Goal: Information Seeking & Learning: Learn about a topic

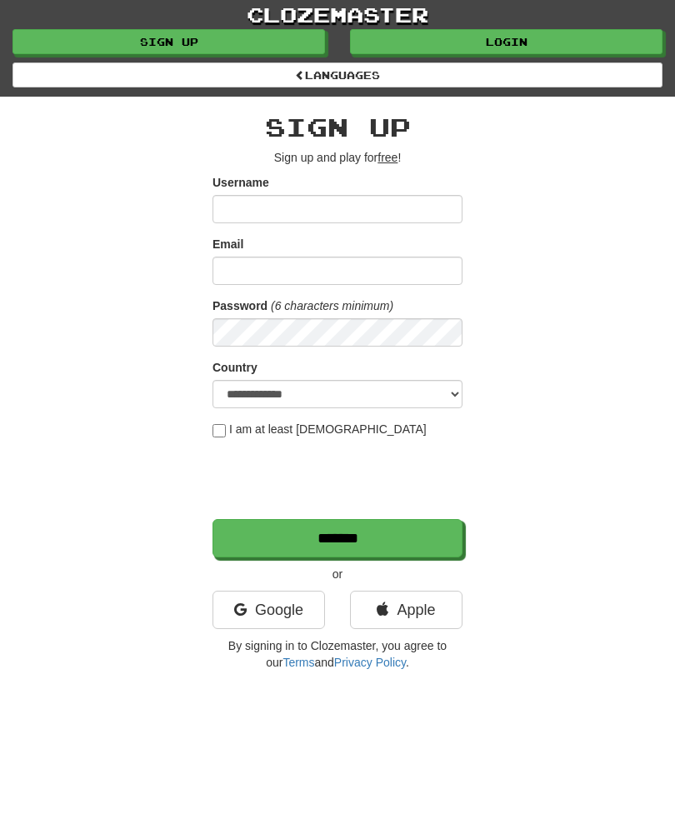
click at [468, 36] on link "Login" at bounding box center [506, 41] width 312 height 25
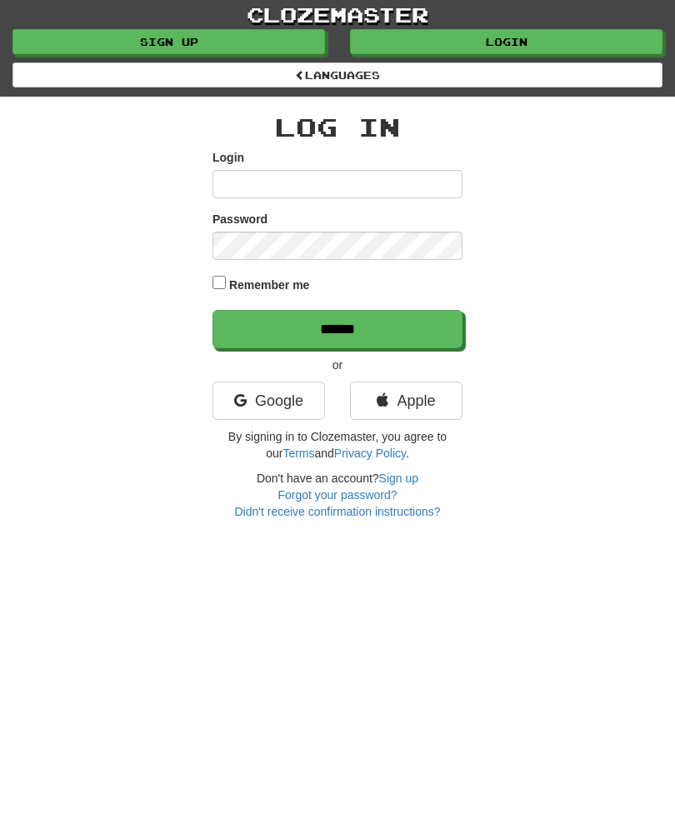
click at [252, 408] on link "Google" at bounding box center [268, 401] width 112 height 38
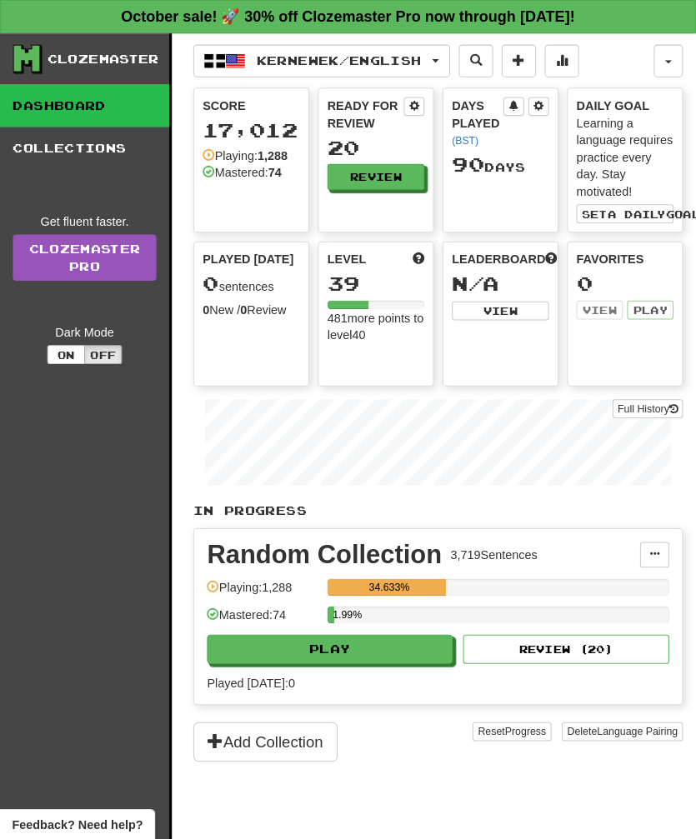
scroll to position [2, 0]
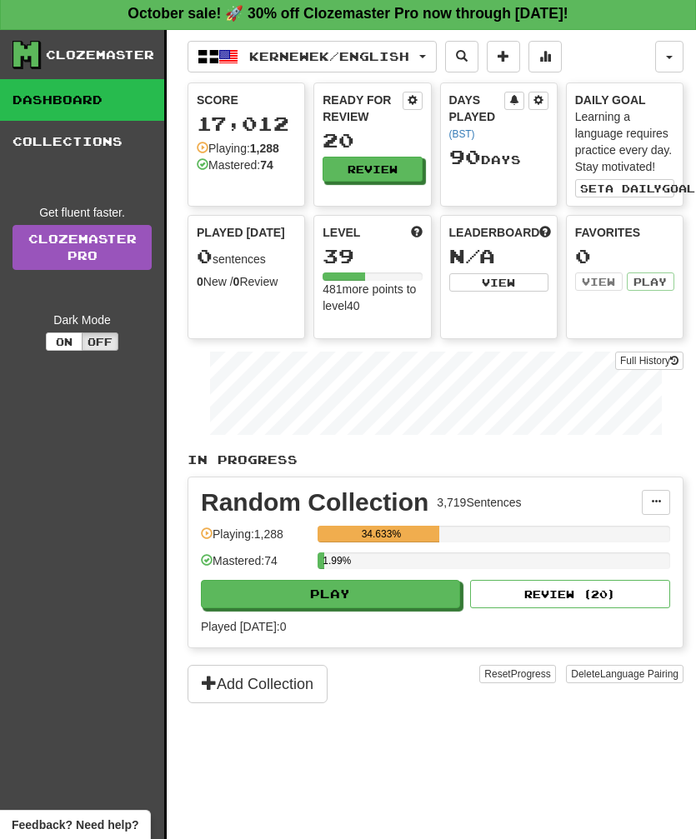
click at [375, 595] on button "Play" at bounding box center [330, 594] width 259 height 28
select select "**"
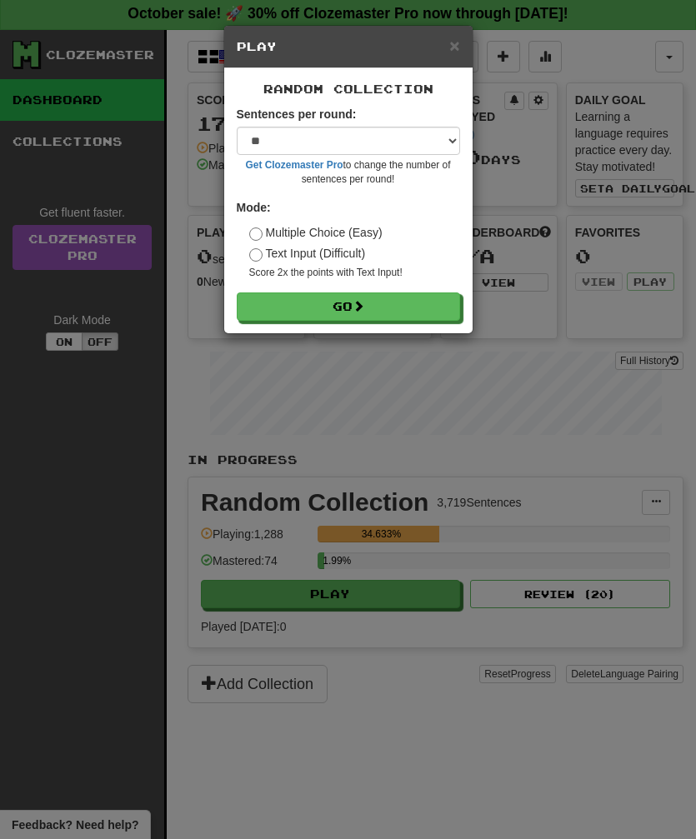
click at [299, 307] on button "Go" at bounding box center [348, 306] width 223 height 28
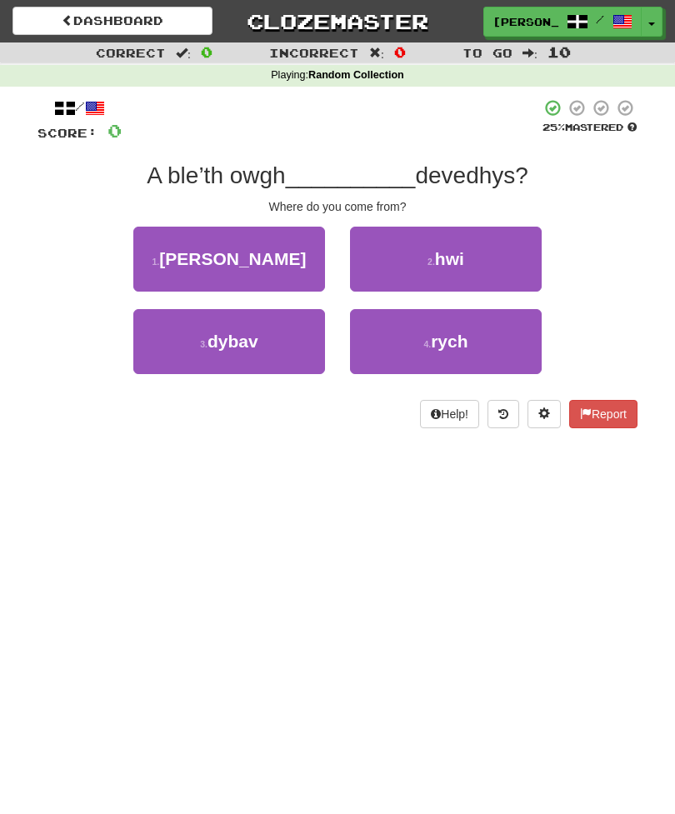
click at [416, 255] on button "2 . hwi" at bounding box center [446, 259] width 192 height 65
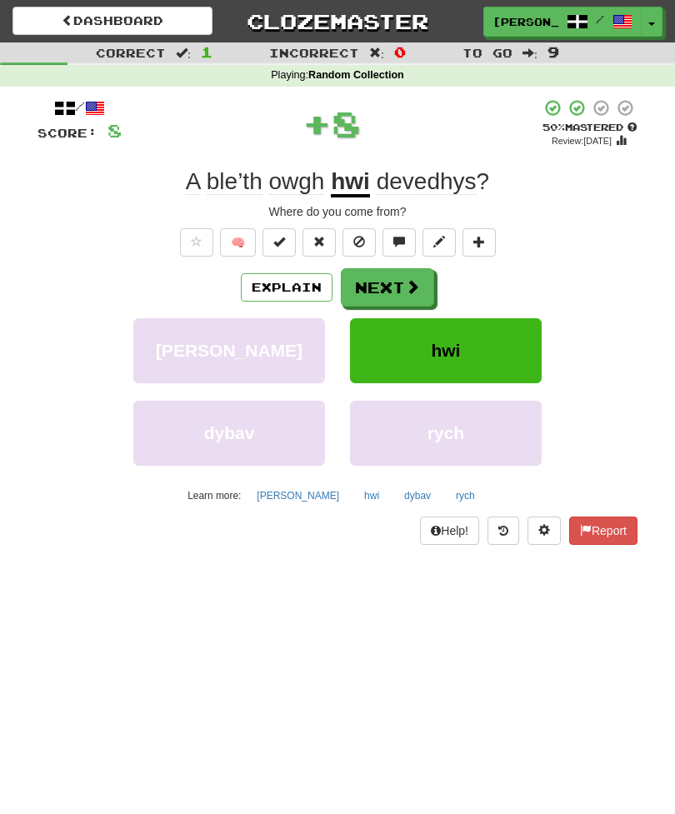
click at [385, 287] on button "Next" at bounding box center [387, 287] width 93 height 38
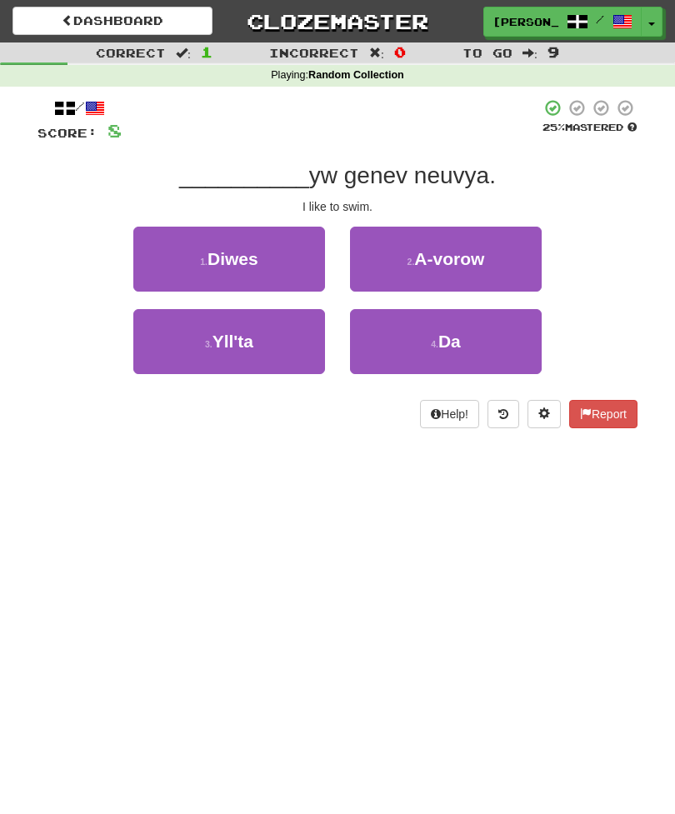
click at [472, 330] on button "4 . Da" at bounding box center [446, 341] width 192 height 65
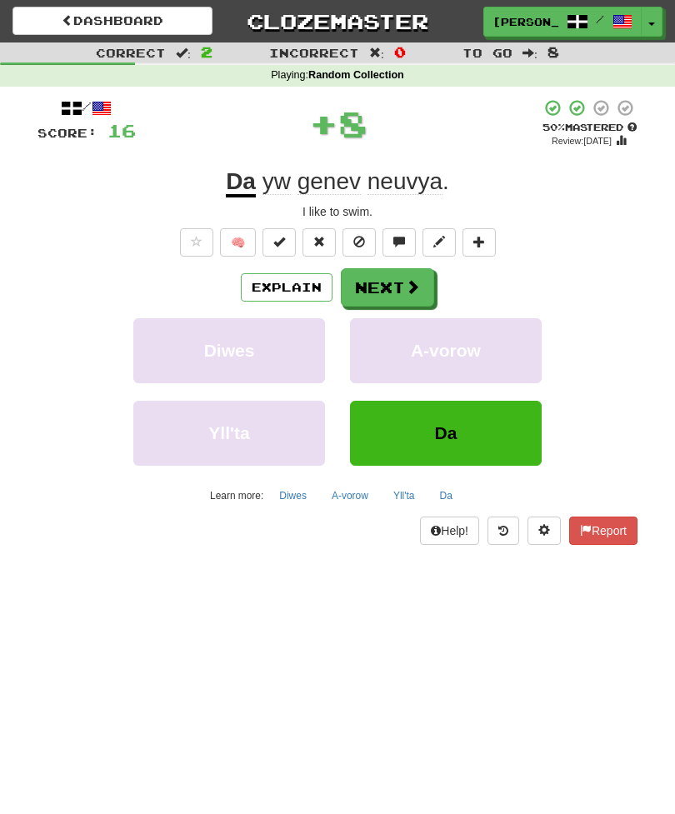
click at [462, 434] on button "Da" at bounding box center [446, 433] width 192 height 65
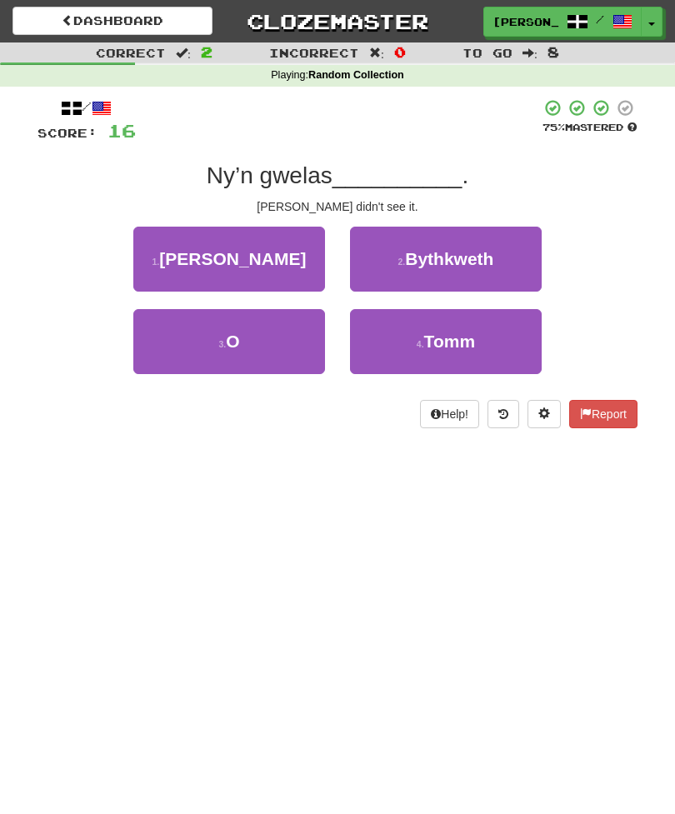
click at [187, 346] on button "3 . O" at bounding box center [229, 341] width 192 height 65
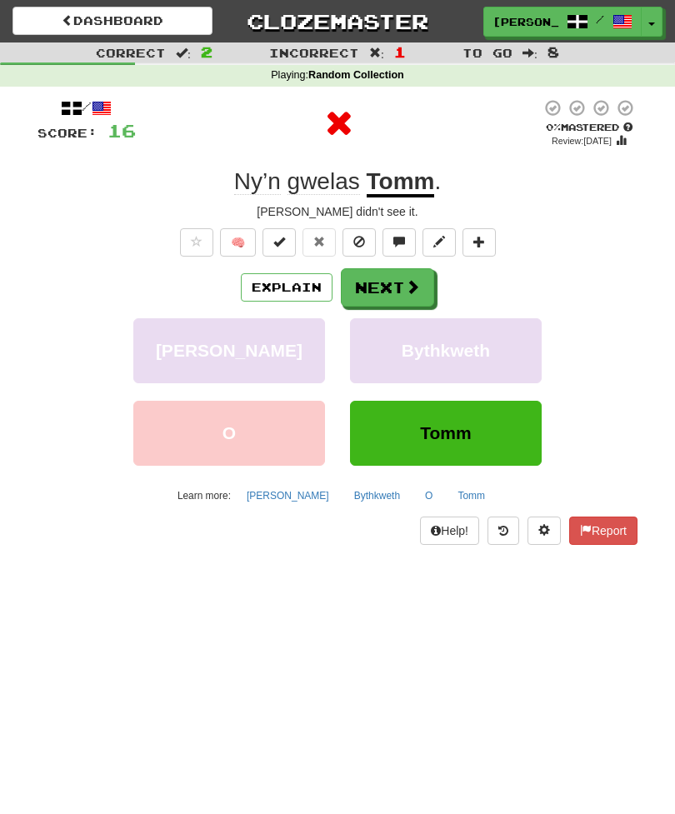
click at [416, 287] on span at bounding box center [412, 286] width 15 height 15
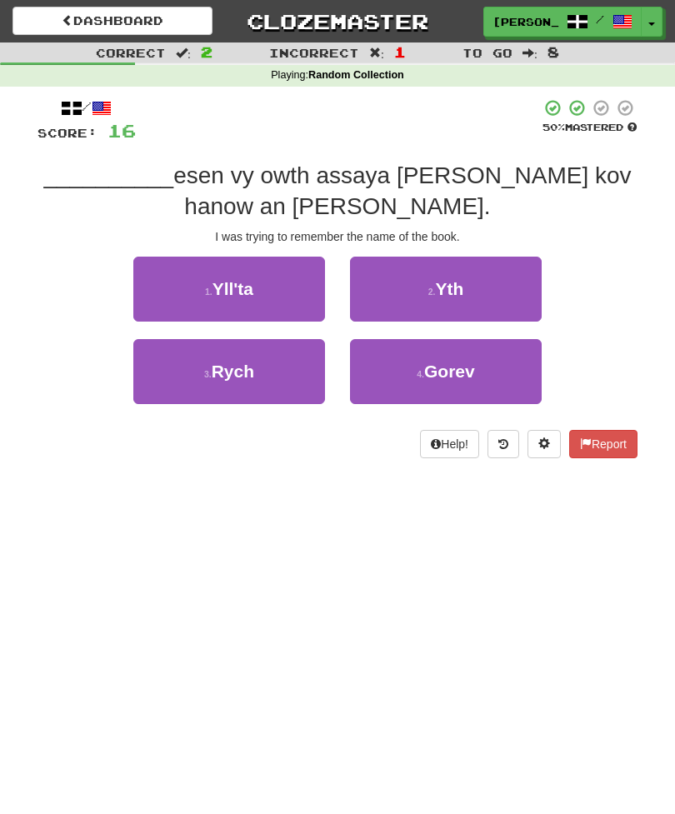
click at [97, 454] on div "Help! Report" at bounding box center [337, 444] width 600 height 28
click at [469, 297] on button "2 . Yth" at bounding box center [446, 289] width 192 height 65
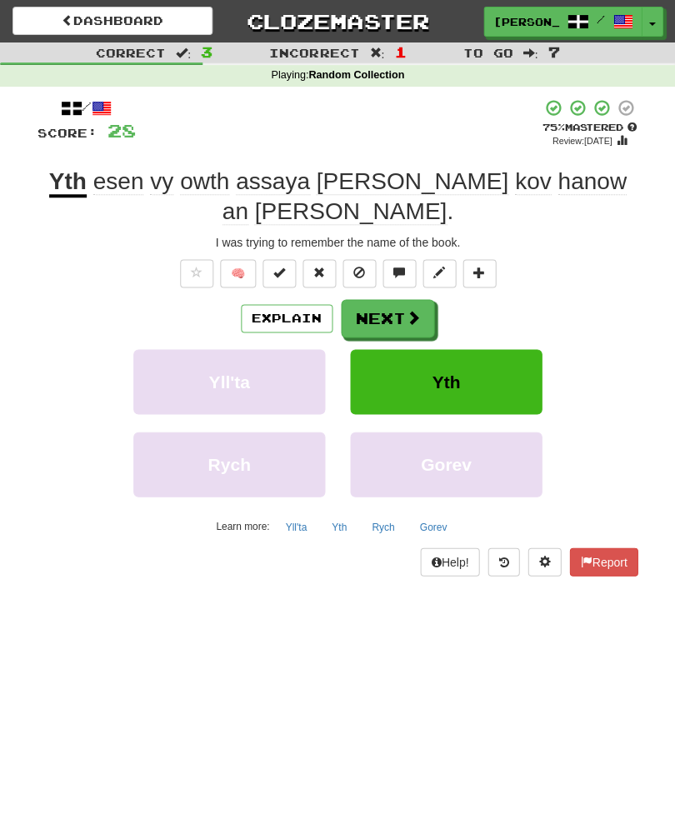
click at [407, 310] on span at bounding box center [412, 317] width 15 height 15
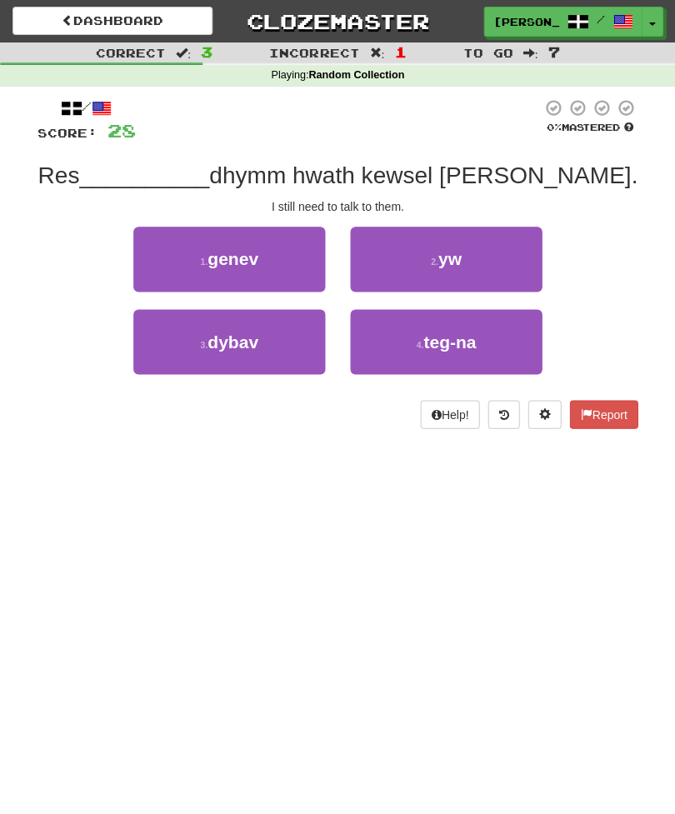
click at [475, 253] on button "2 . yw" at bounding box center [446, 259] width 192 height 65
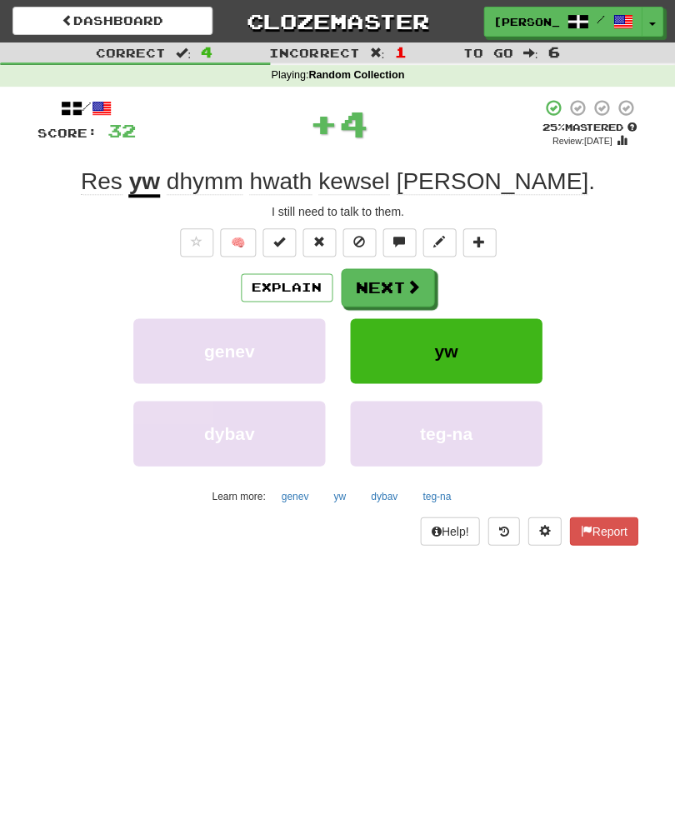
click at [476, 251] on button at bounding box center [478, 242] width 33 height 28
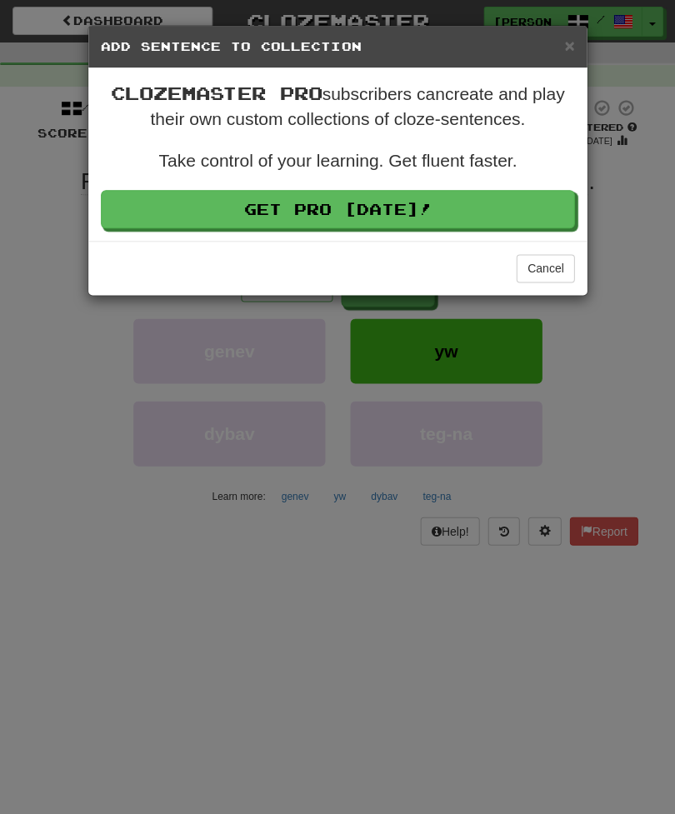
click at [563, 269] on button "Cancel" at bounding box center [545, 268] width 58 height 28
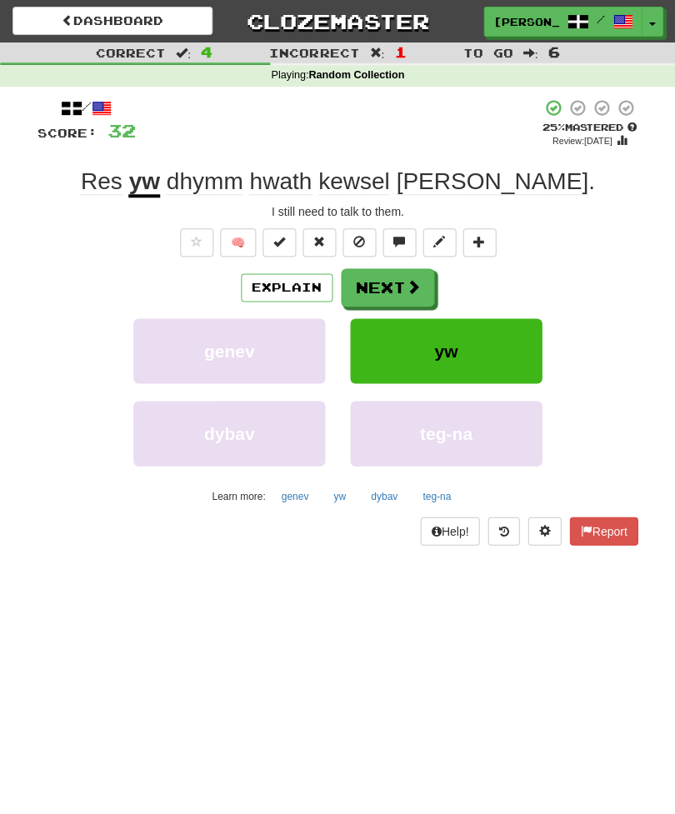
click at [535, 268] on div "Explain Next" at bounding box center [337, 287] width 600 height 38
click at [377, 284] on button "Next" at bounding box center [387, 287] width 93 height 38
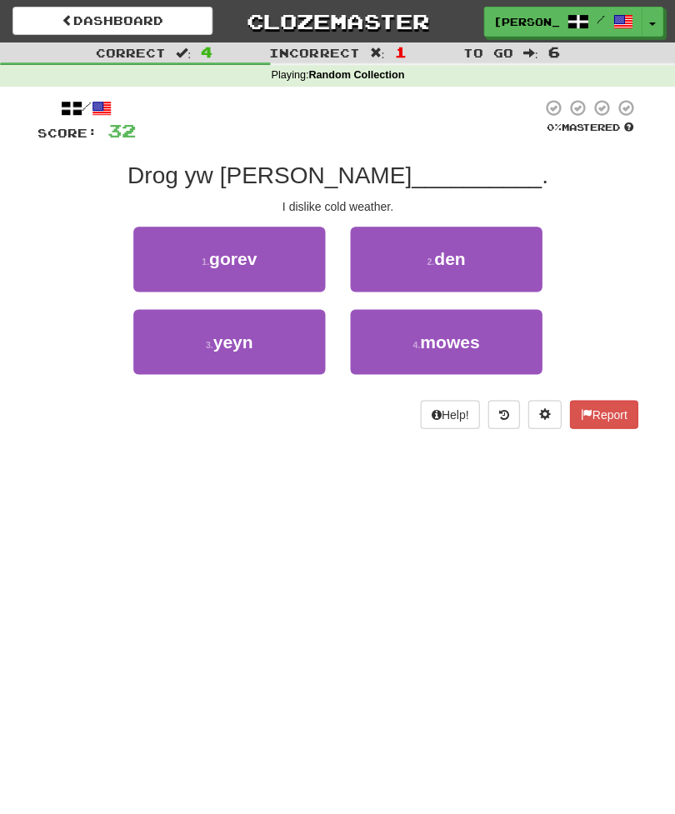
click at [194, 350] on button "3 . yeyn" at bounding box center [229, 341] width 192 height 65
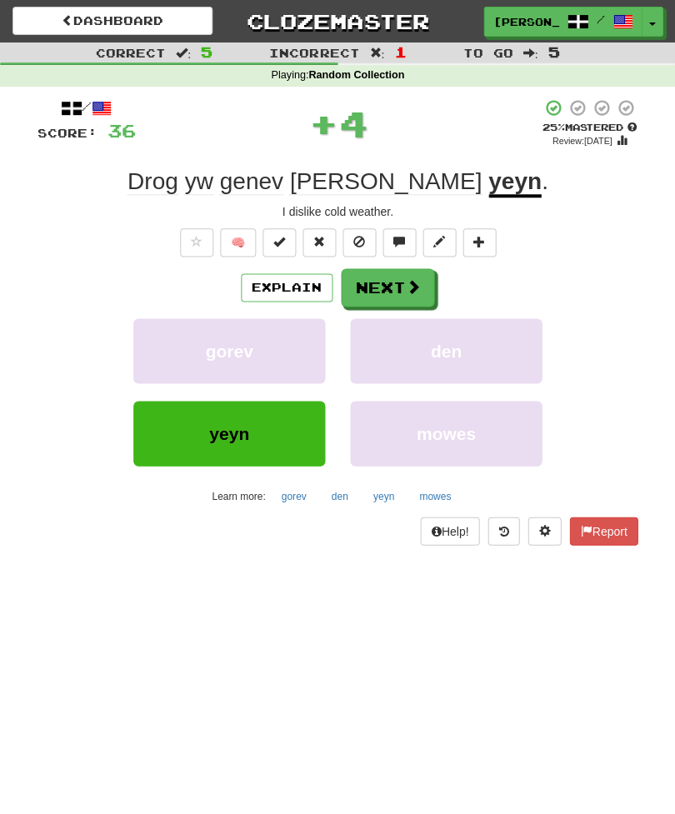
click at [380, 291] on button "Next" at bounding box center [387, 287] width 93 height 38
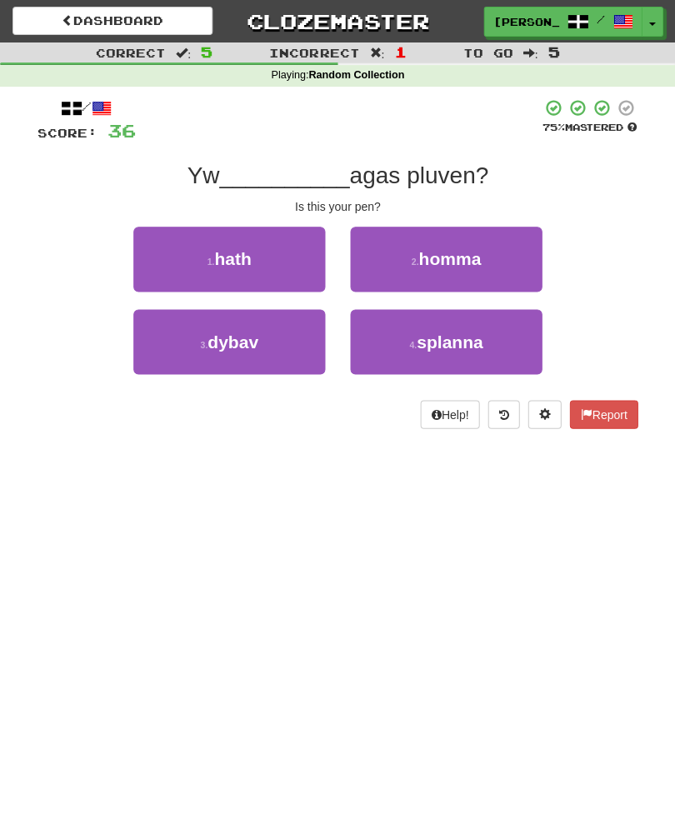
click at [486, 255] on button "2 . homma" at bounding box center [446, 259] width 192 height 65
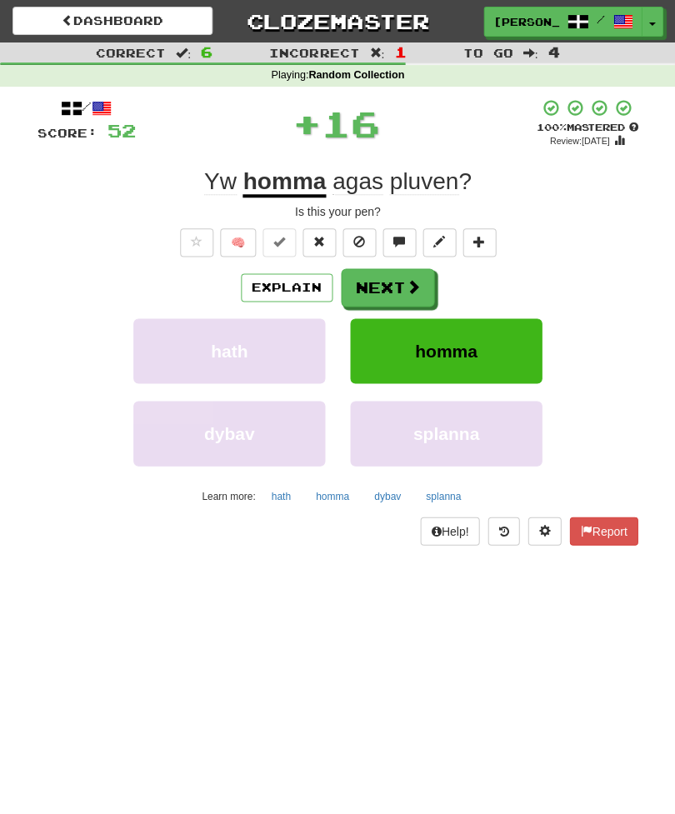
click at [380, 282] on button "Next" at bounding box center [387, 287] width 93 height 38
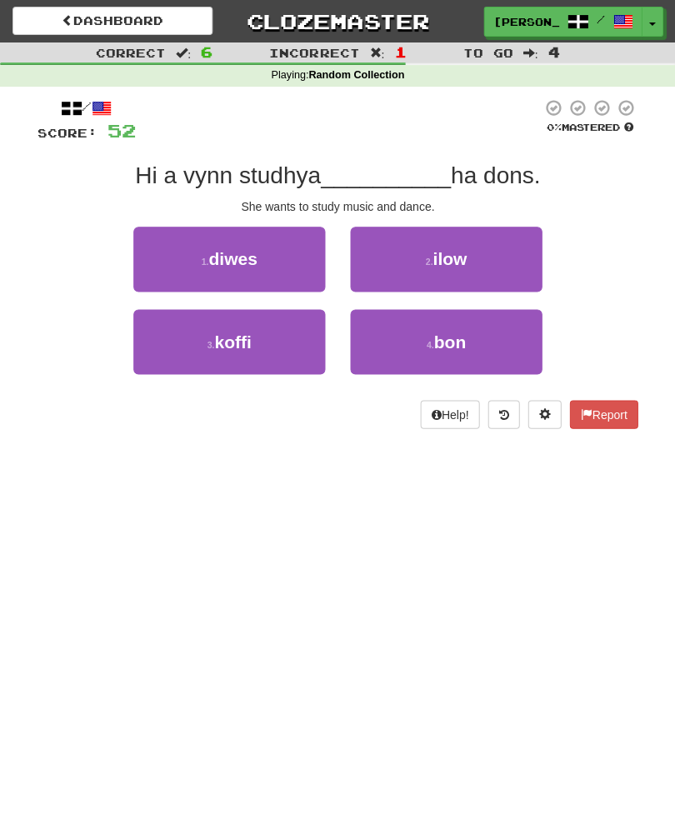
click at [491, 256] on button "2 . ilow" at bounding box center [446, 259] width 192 height 65
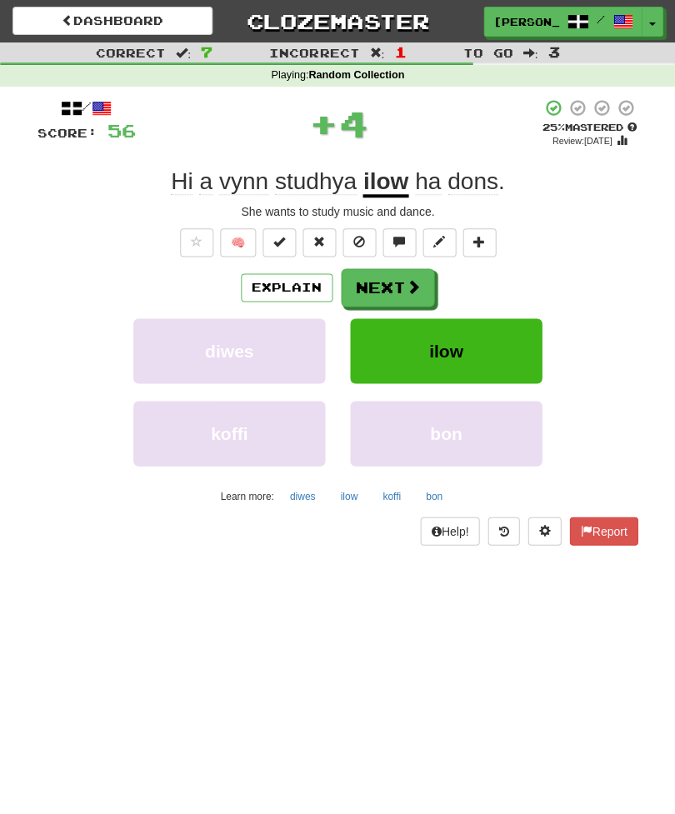
click at [431, 278] on button "Next" at bounding box center [387, 287] width 93 height 38
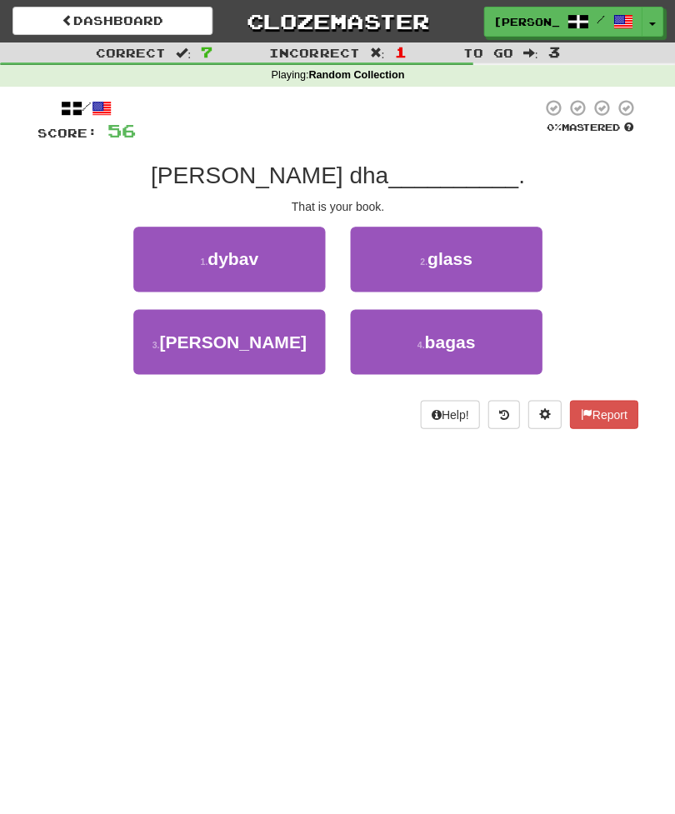
click at [185, 347] on button "3 . lyver" at bounding box center [229, 341] width 192 height 65
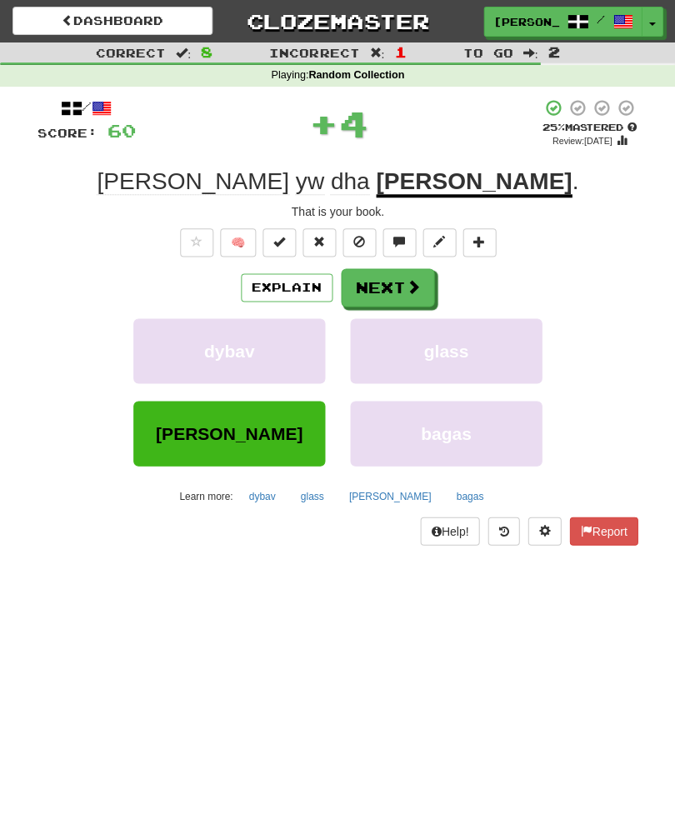
click at [431, 288] on button "Next" at bounding box center [387, 287] width 93 height 38
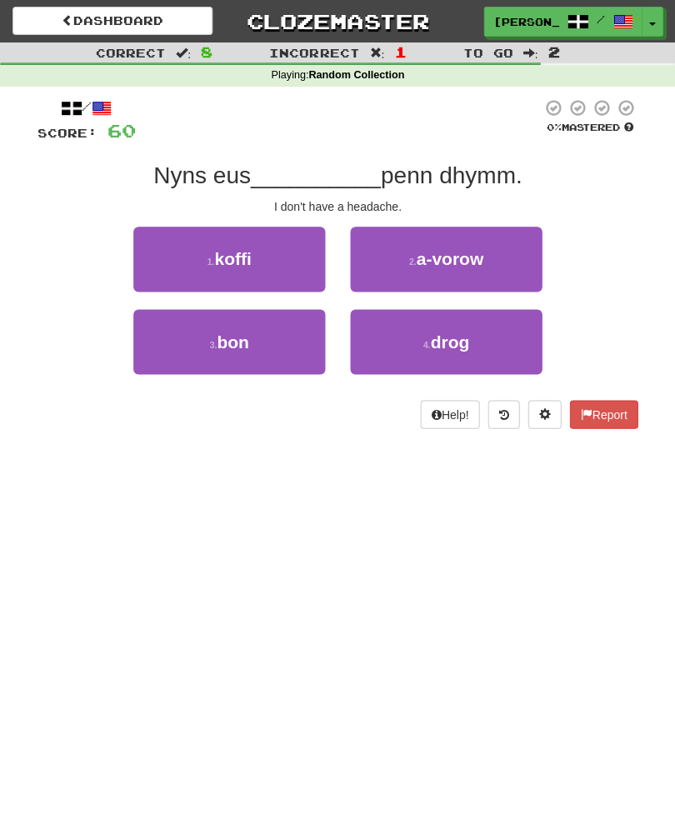
click at [506, 337] on button "4 . drog" at bounding box center [446, 341] width 192 height 65
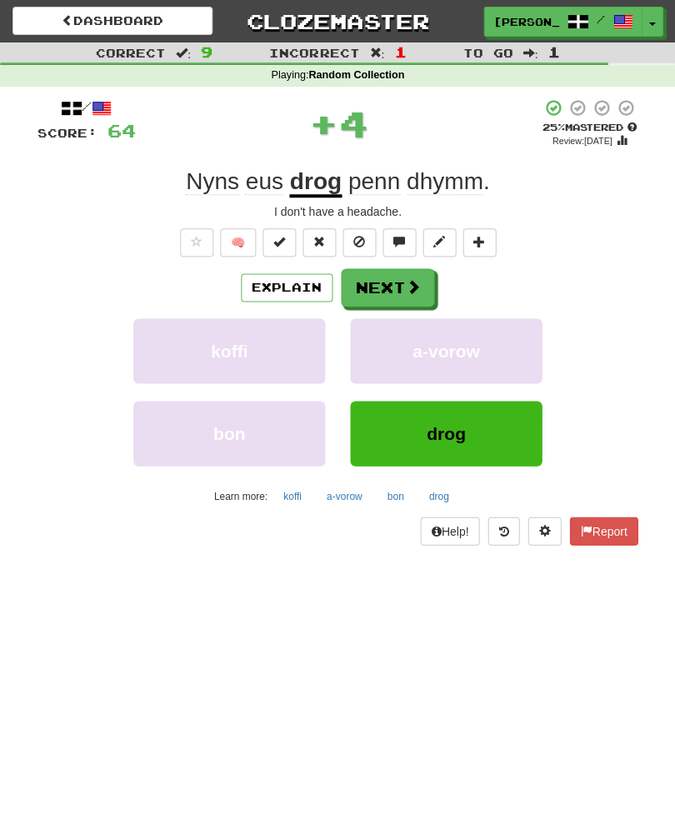
click at [377, 285] on button "Next" at bounding box center [387, 287] width 93 height 38
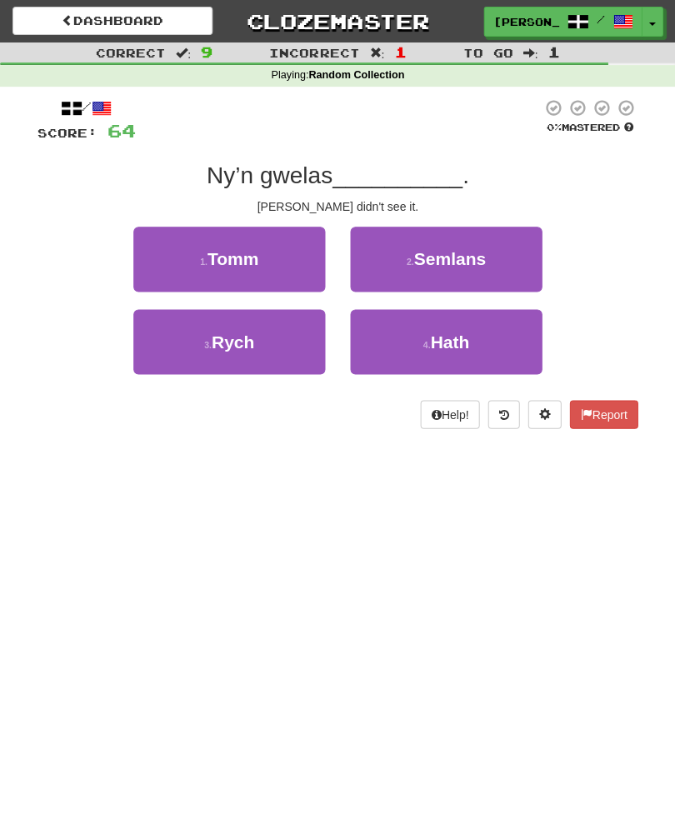
click at [194, 252] on button "1 . Tomm" at bounding box center [229, 259] width 192 height 65
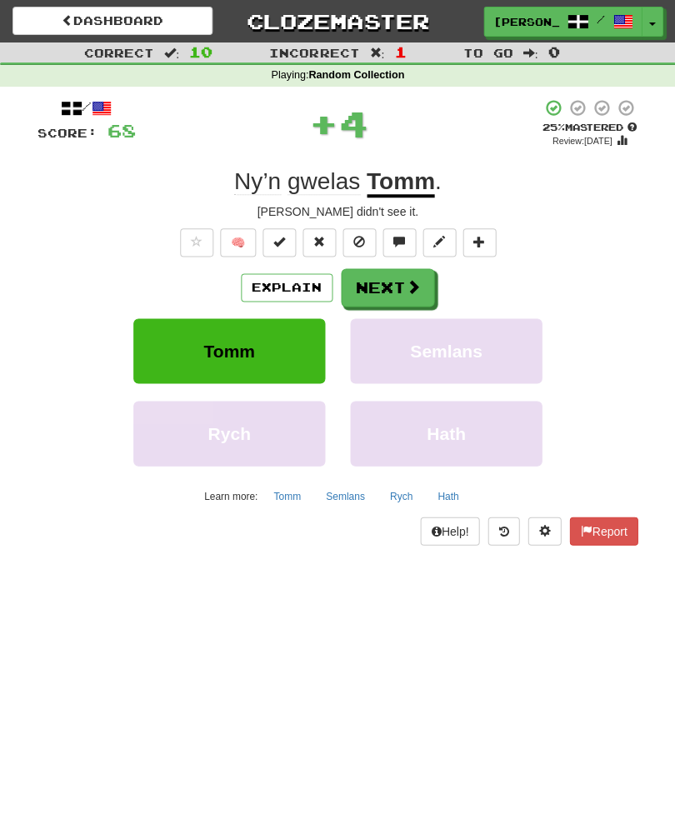
click at [362, 282] on button "Next" at bounding box center [387, 287] width 93 height 38
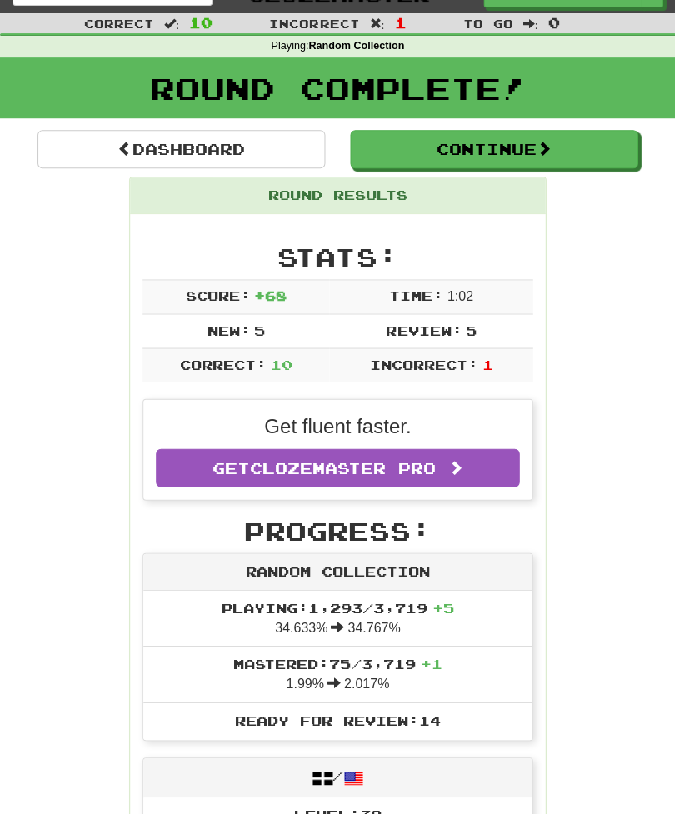
scroll to position [37, 0]
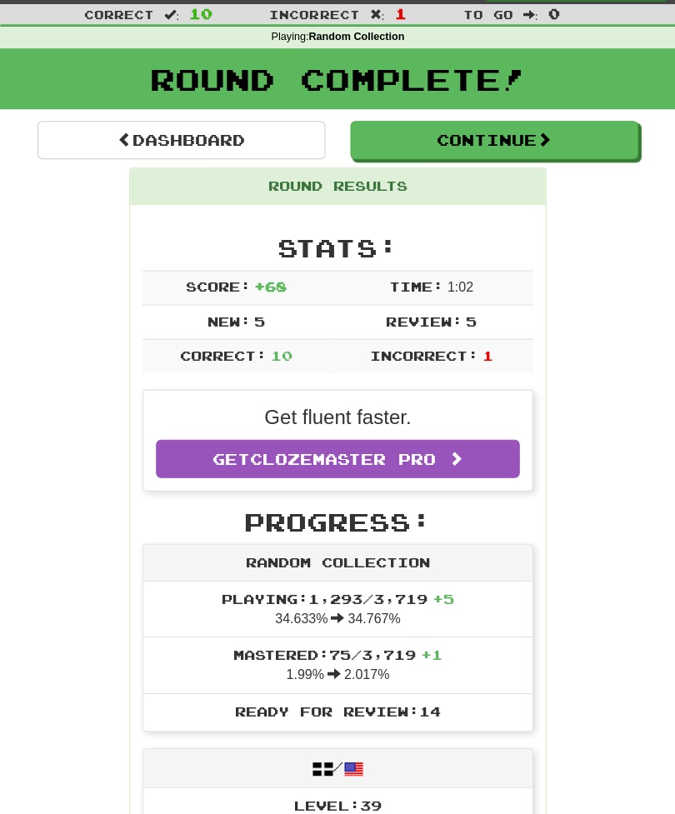
click at [560, 148] on button "Continue" at bounding box center [493, 141] width 287 height 38
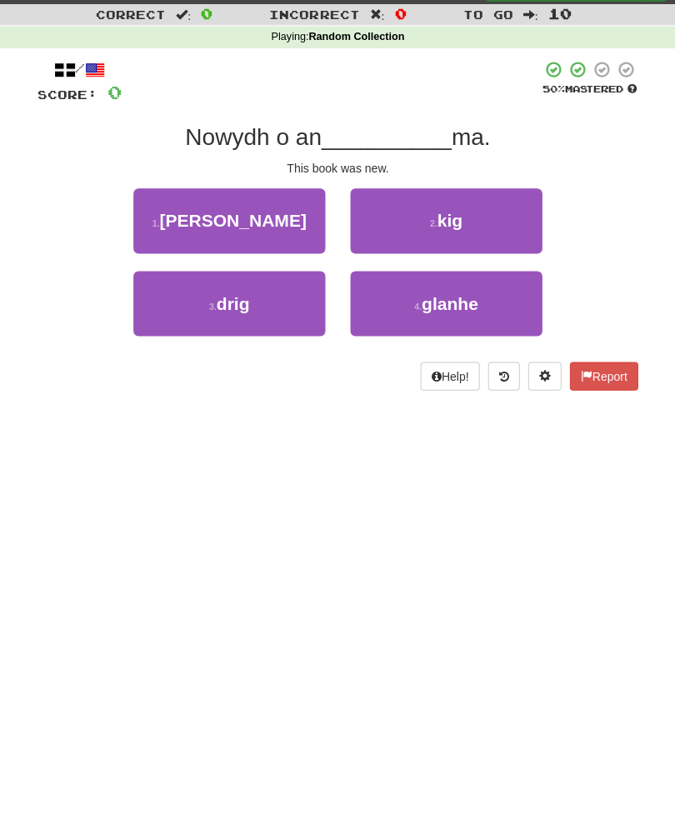
click at [183, 223] on button "1 . lyver" at bounding box center [229, 221] width 192 height 65
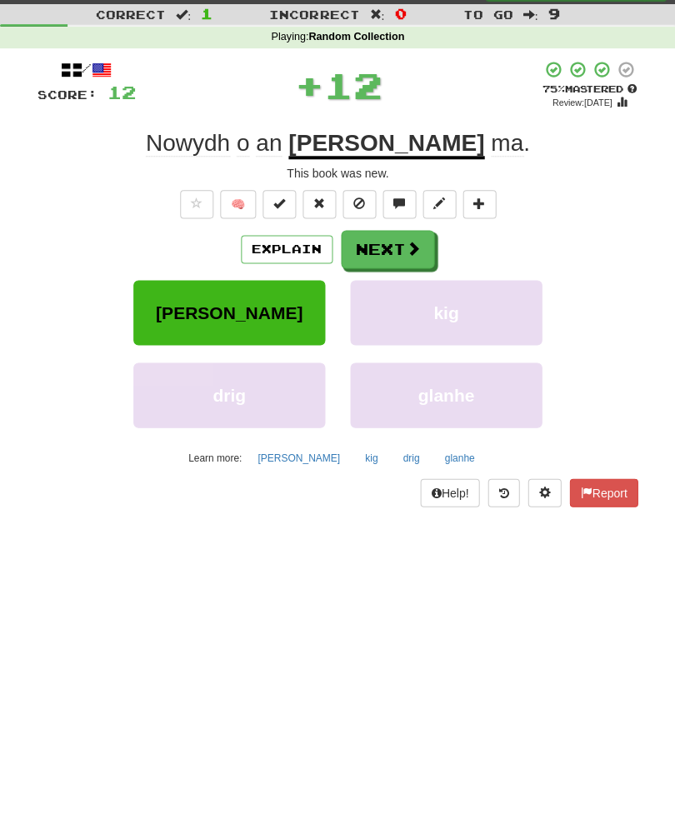
click at [426, 240] on button "Next" at bounding box center [387, 250] width 93 height 38
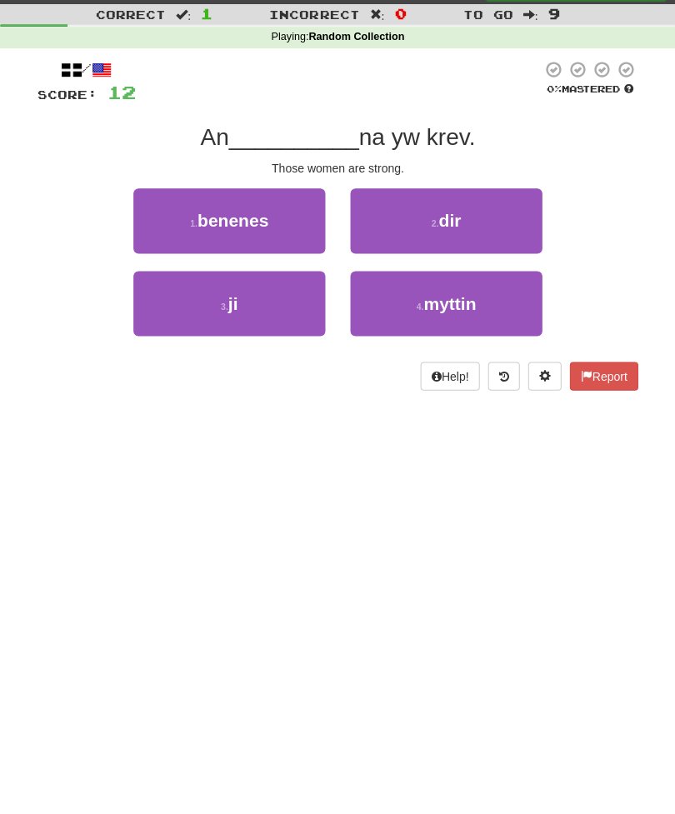
click at [190, 211] on button "1 . benenes" at bounding box center [229, 221] width 192 height 65
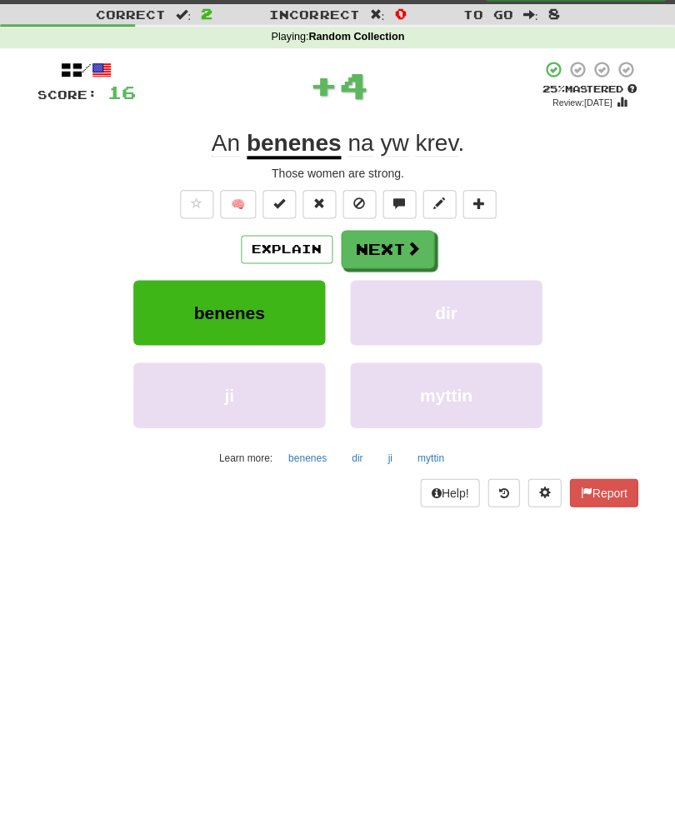
click at [372, 245] on button "Next" at bounding box center [387, 250] width 93 height 38
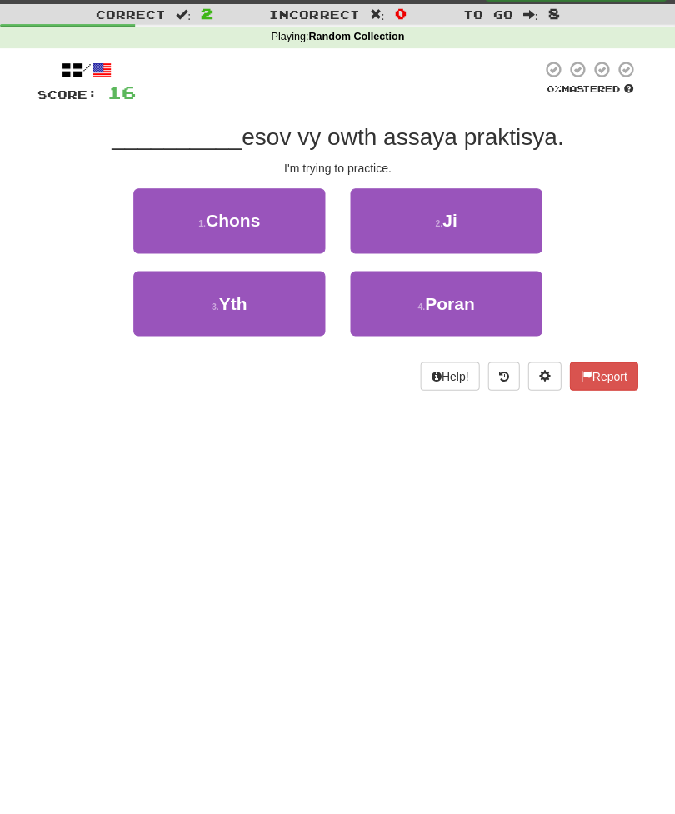
click at [185, 302] on button "3 . Yth" at bounding box center [229, 304] width 192 height 65
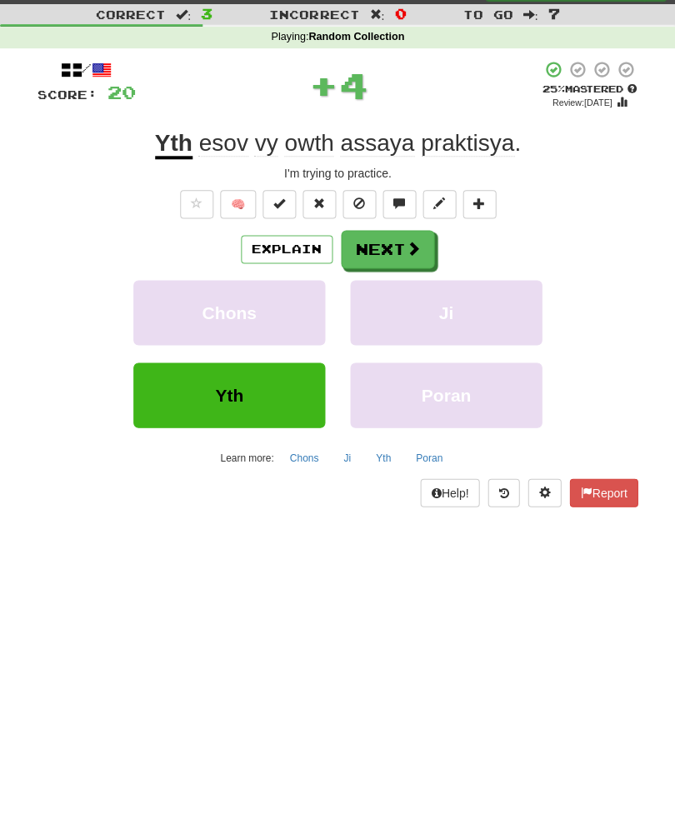
click at [369, 247] on button "Next" at bounding box center [387, 250] width 93 height 38
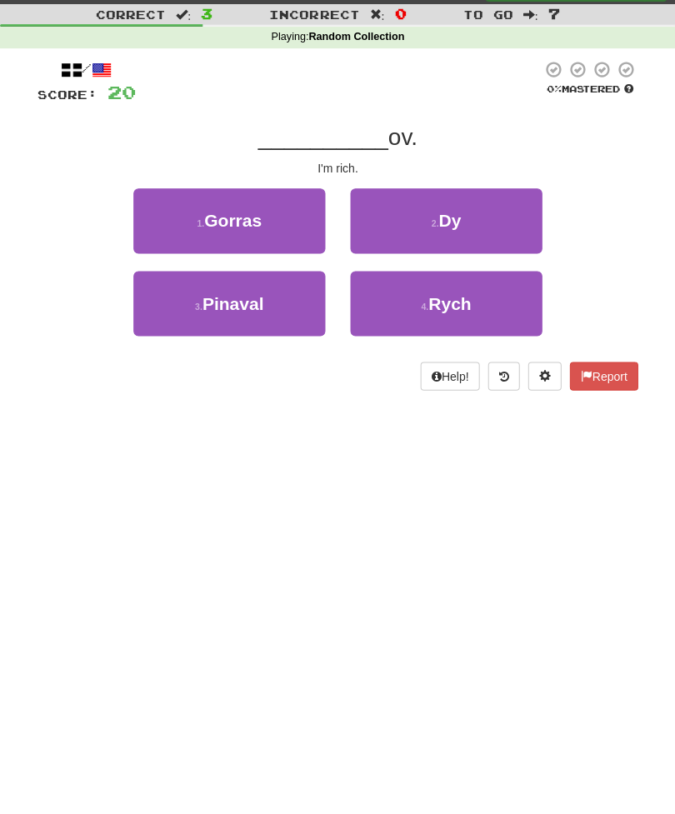
click at [489, 292] on button "4 . Rych" at bounding box center [446, 304] width 192 height 65
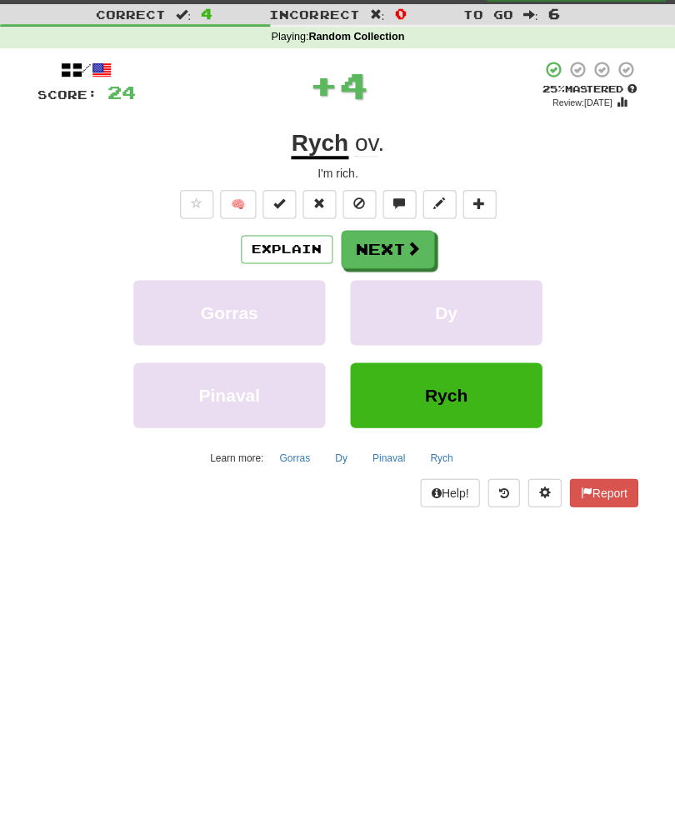
click at [362, 257] on button "Next" at bounding box center [387, 250] width 93 height 38
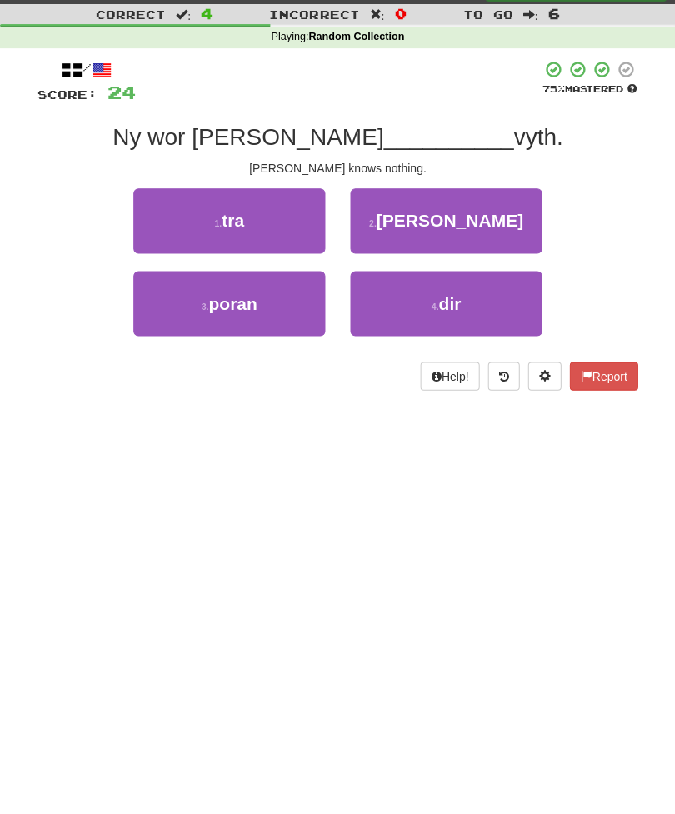
click at [190, 313] on button "3 . poran" at bounding box center [229, 304] width 192 height 65
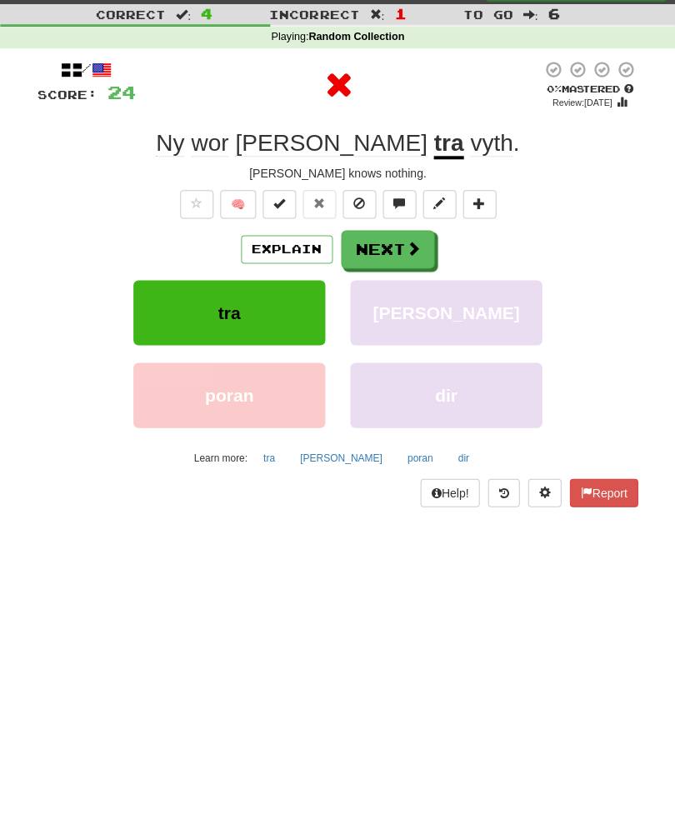
click at [373, 252] on button "Next" at bounding box center [387, 250] width 93 height 38
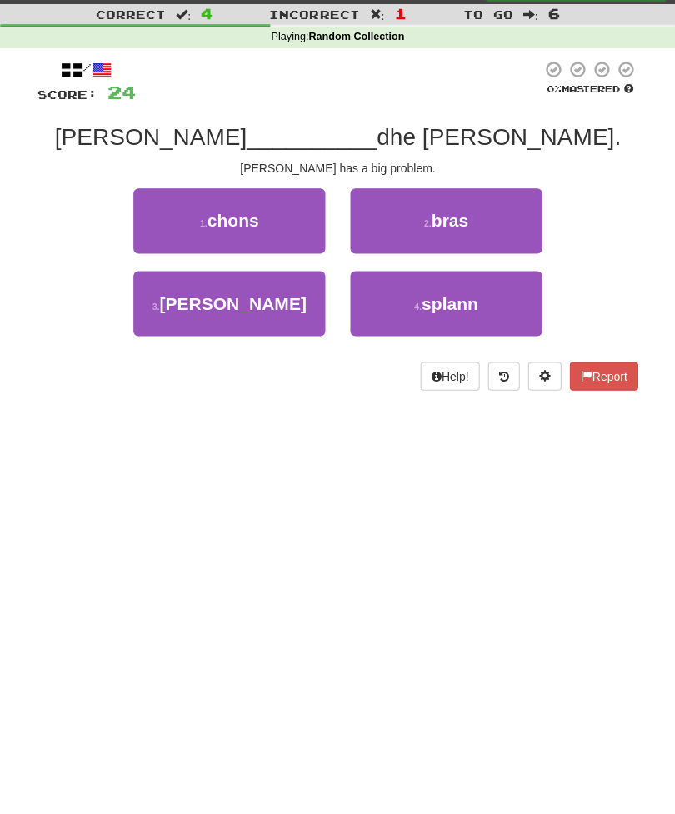
click at [498, 217] on button "2 . bras" at bounding box center [446, 221] width 192 height 65
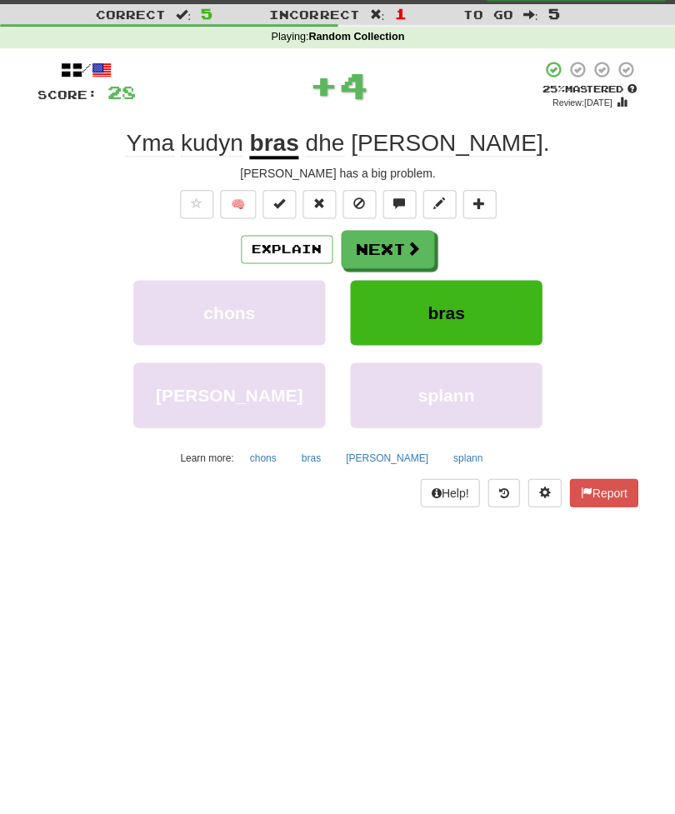
click at [374, 254] on button "Next" at bounding box center [387, 250] width 93 height 38
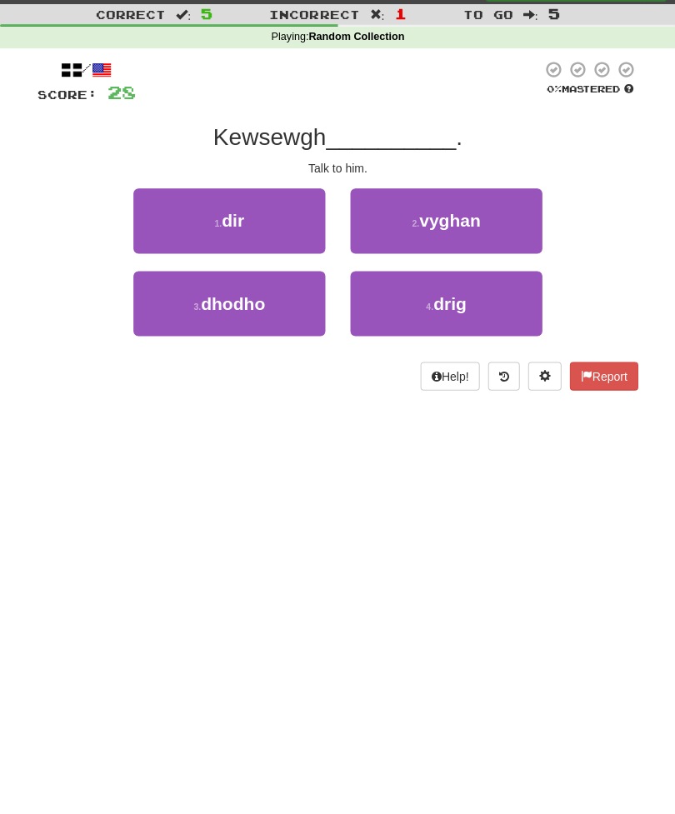
click at [191, 304] on button "3 . dhodho" at bounding box center [229, 304] width 192 height 65
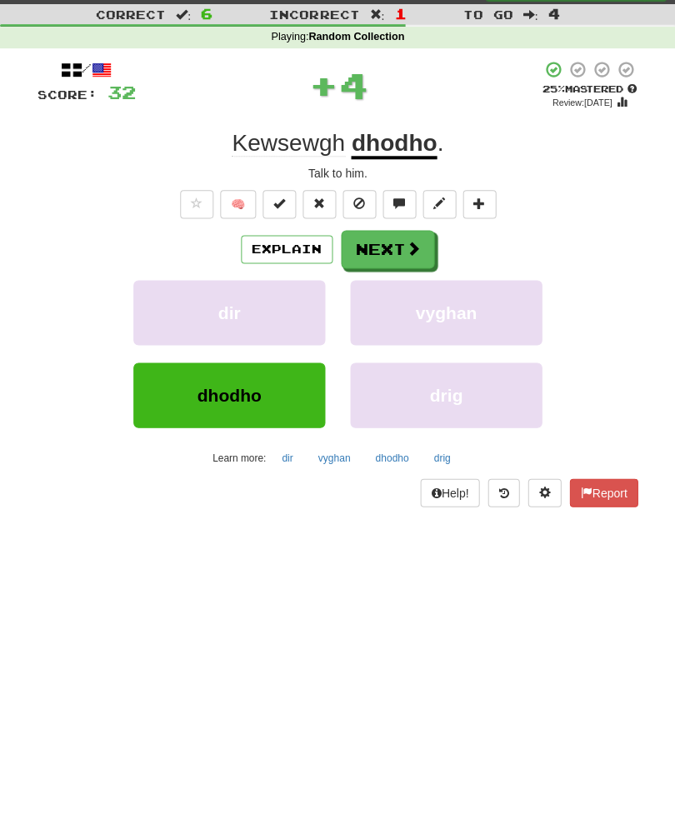
click at [360, 252] on button "Next" at bounding box center [387, 250] width 93 height 38
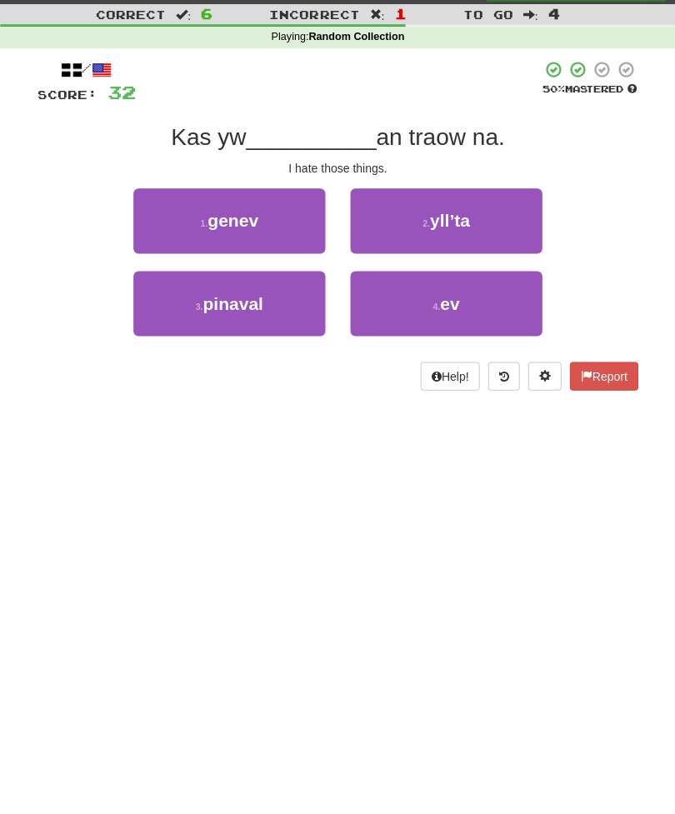
click at [188, 220] on button "1 . genev" at bounding box center [229, 221] width 192 height 65
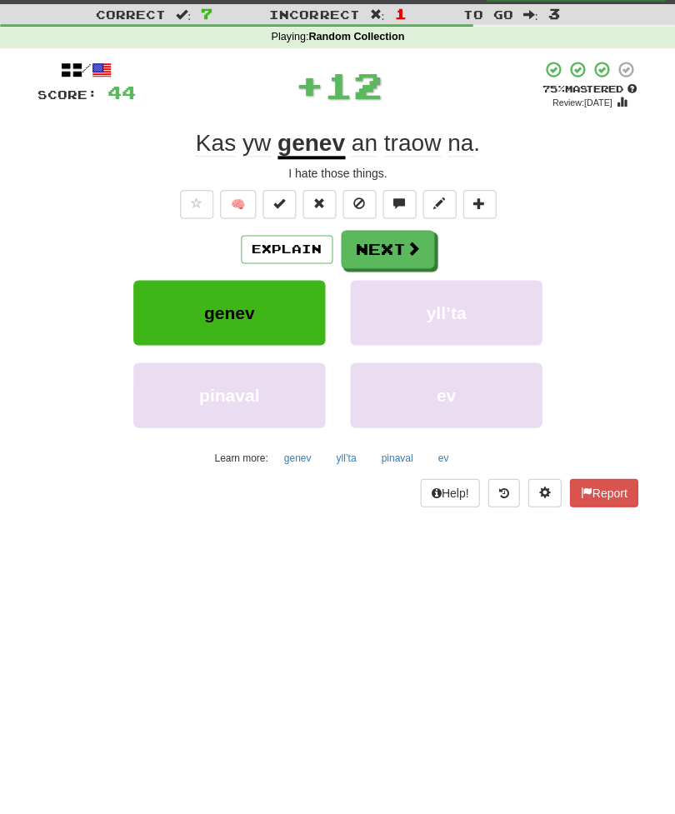
click at [365, 244] on button "Next" at bounding box center [387, 250] width 93 height 38
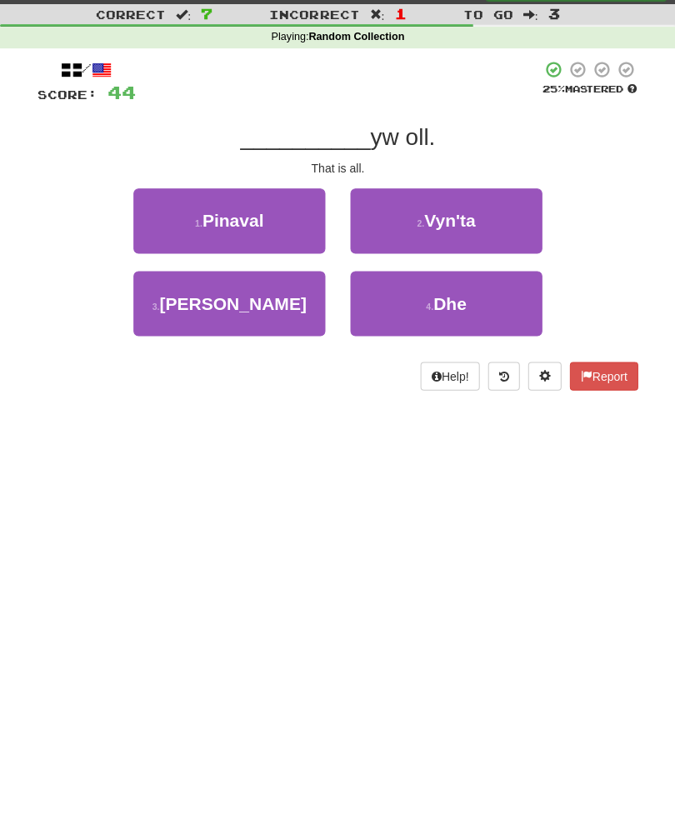
click at [187, 302] on button "3 . Henn" at bounding box center [229, 304] width 192 height 65
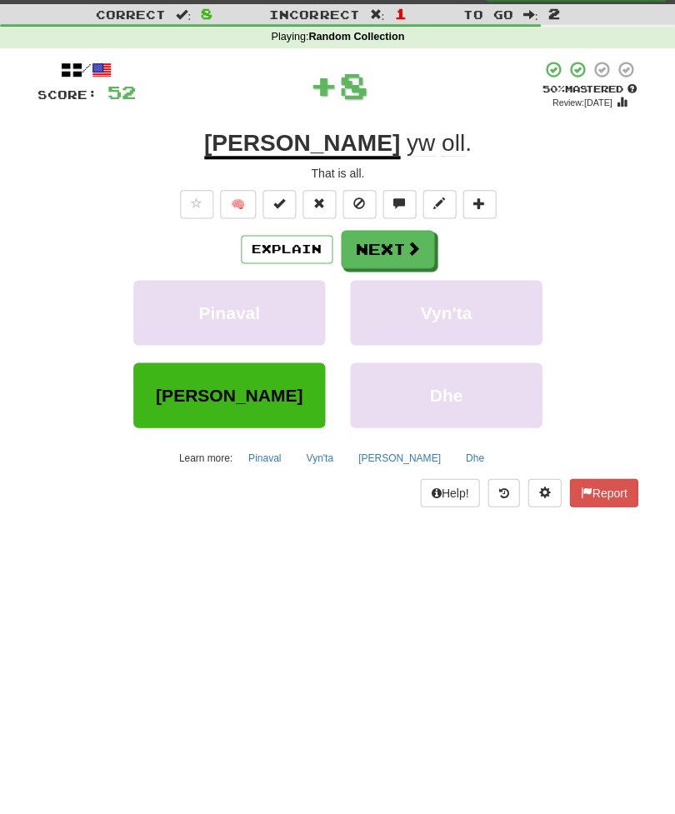
click at [367, 245] on button "Next" at bounding box center [387, 250] width 93 height 38
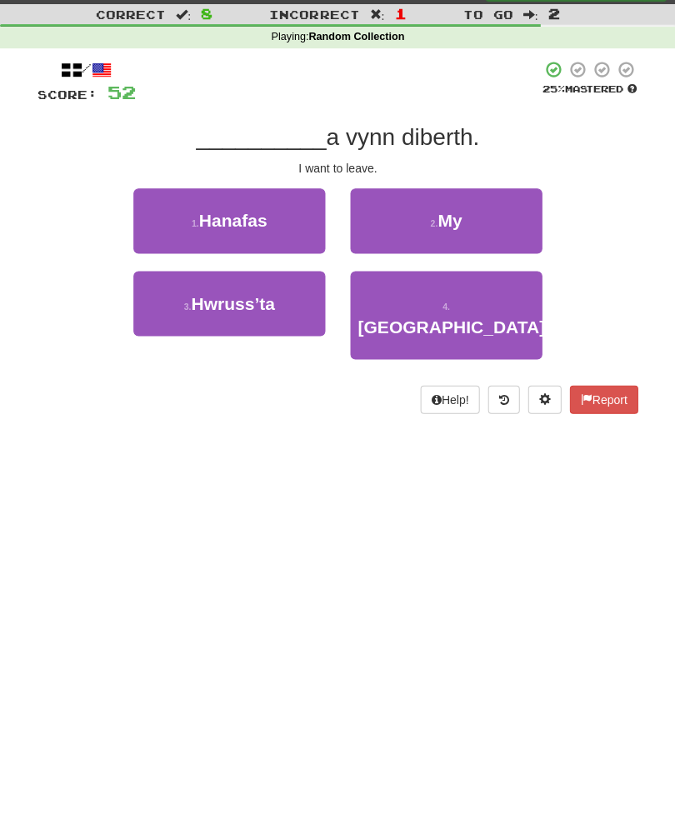
click at [502, 204] on button "2 . My" at bounding box center [446, 221] width 192 height 65
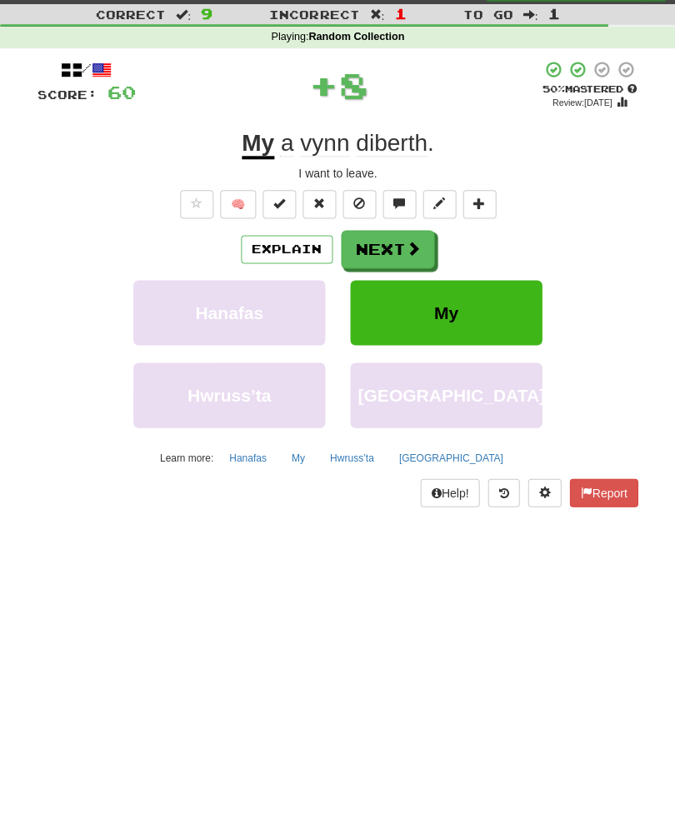
click at [381, 253] on button "Next" at bounding box center [387, 250] width 93 height 38
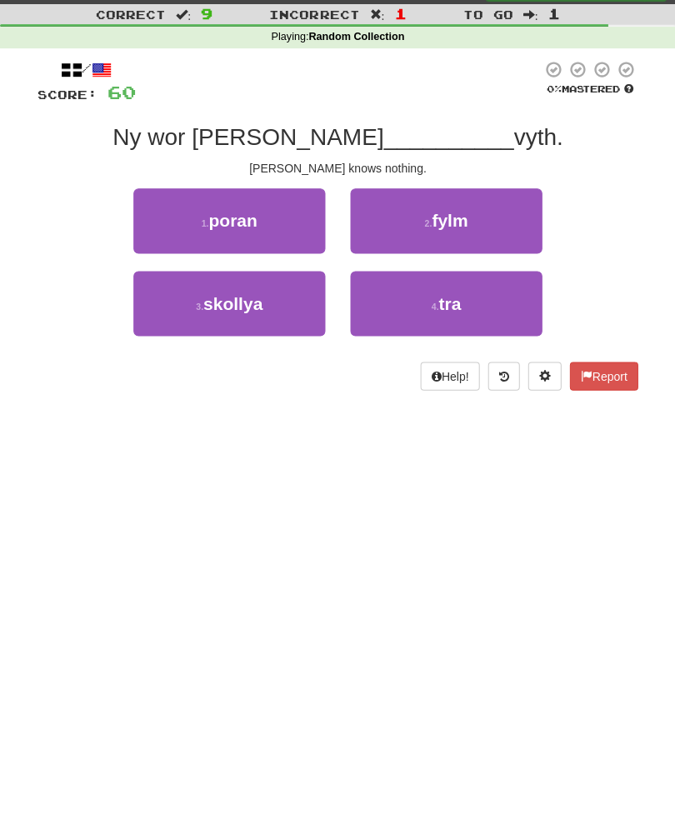
click at [497, 298] on button "4 . tra" at bounding box center [446, 304] width 192 height 65
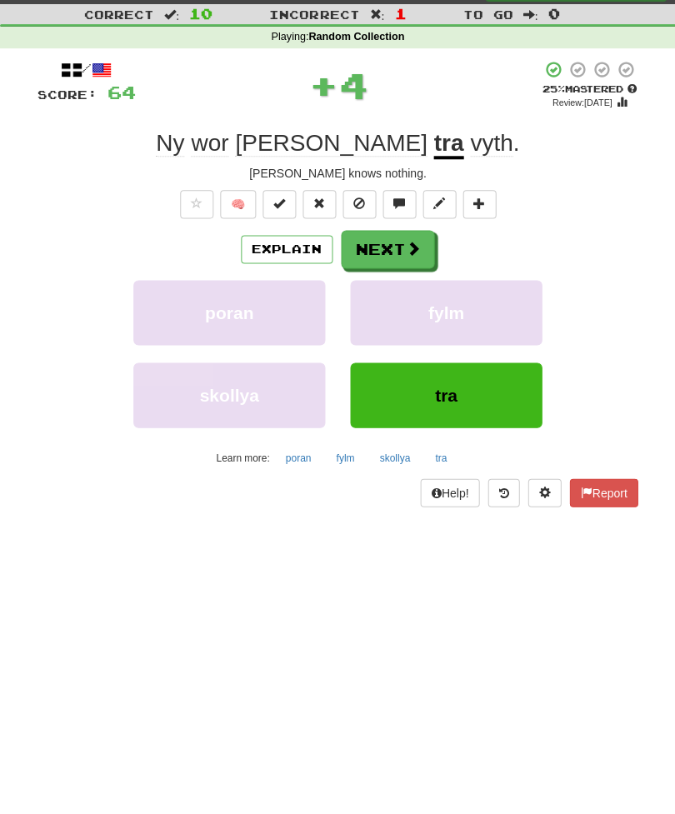
click at [379, 248] on button "Next" at bounding box center [387, 250] width 93 height 38
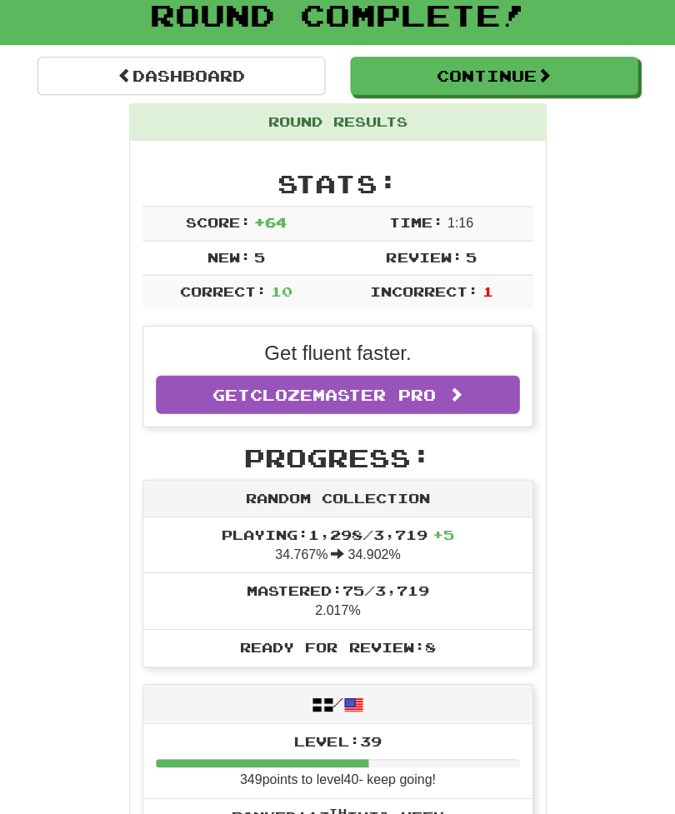
scroll to position [103, 0]
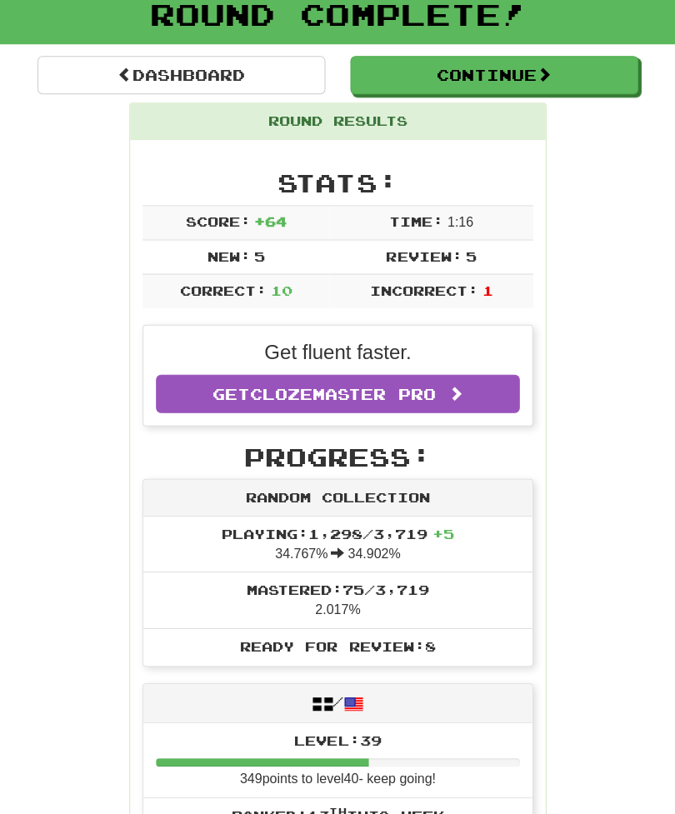
click at [441, 76] on button "Continue" at bounding box center [493, 75] width 287 height 38
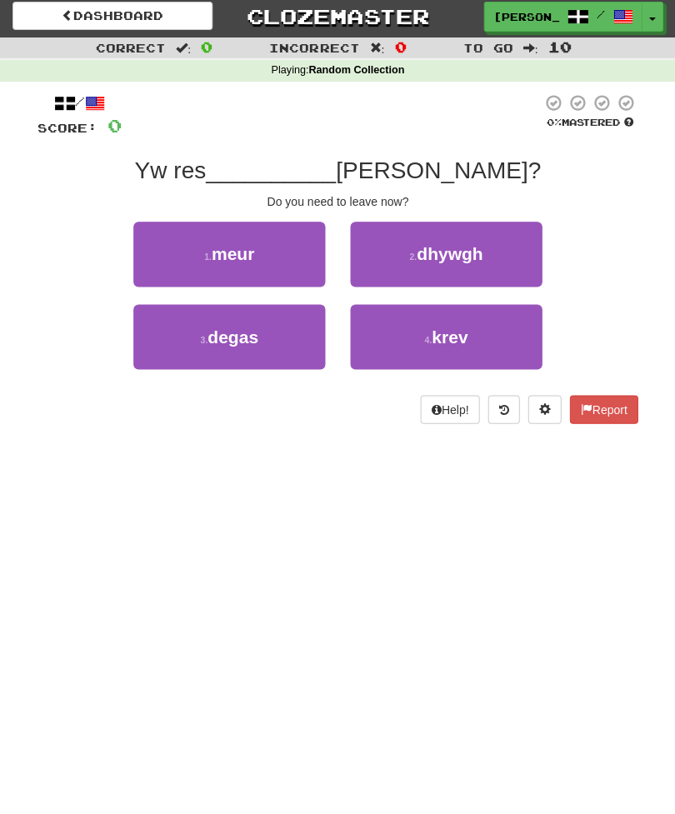
scroll to position [36, 0]
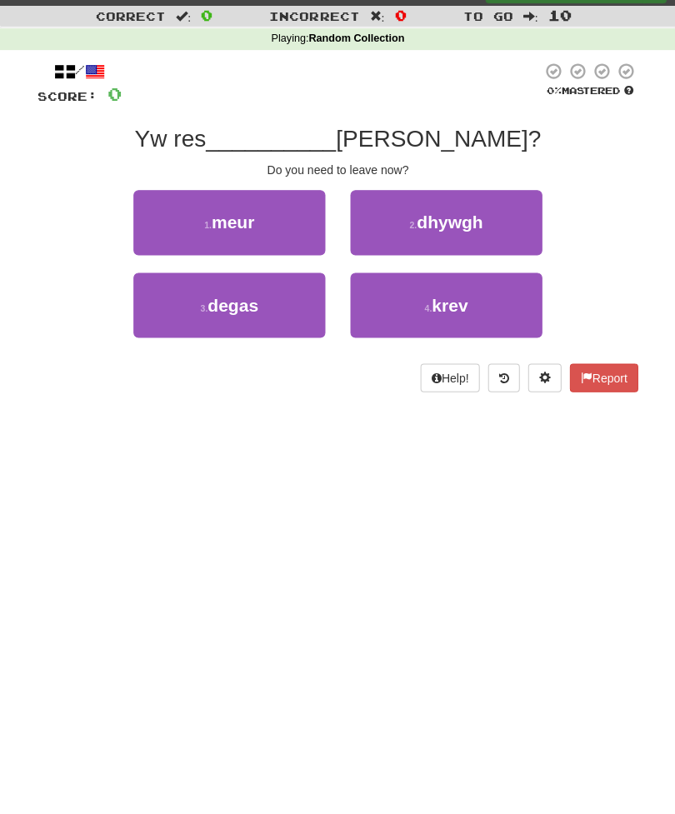
click at [504, 222] on button "2 . dhywgh" at bounding box center [446, 223] width 192 height 65
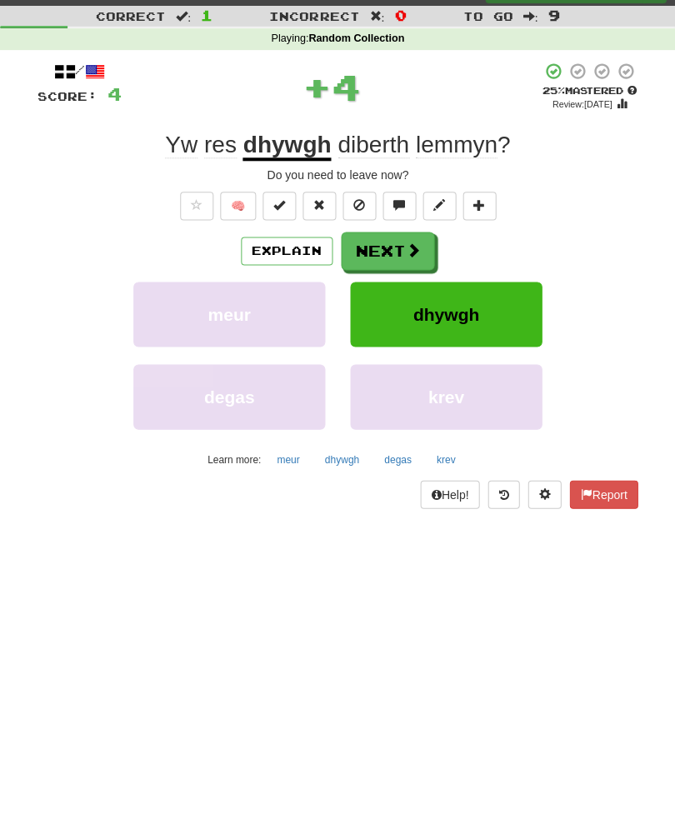
click at [380, 254] on button "Next" at bounding box center [387, 251] width 93 height 38
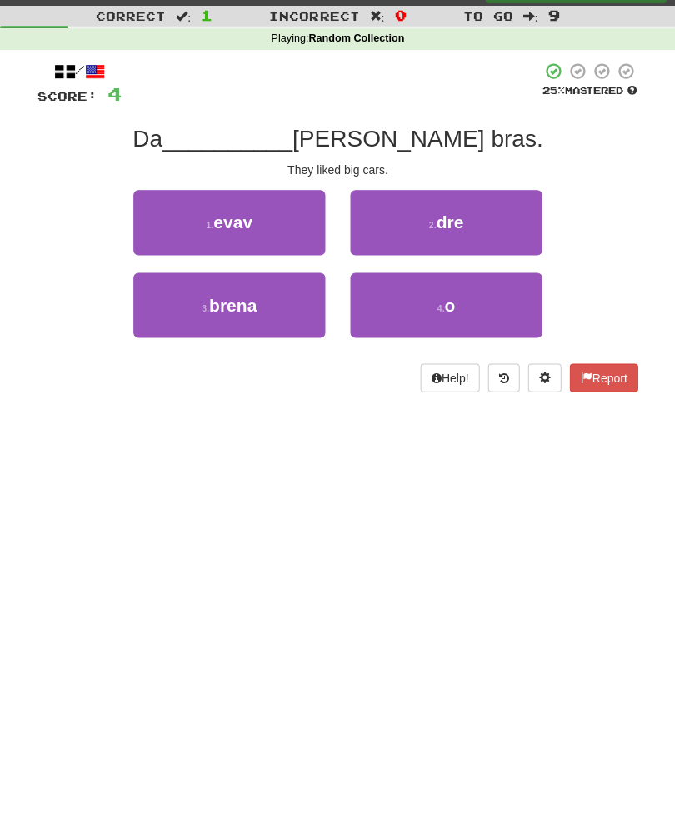
click at [497, 300] on button "4 . o" at bounding box center [446, 305] width 192 height 65
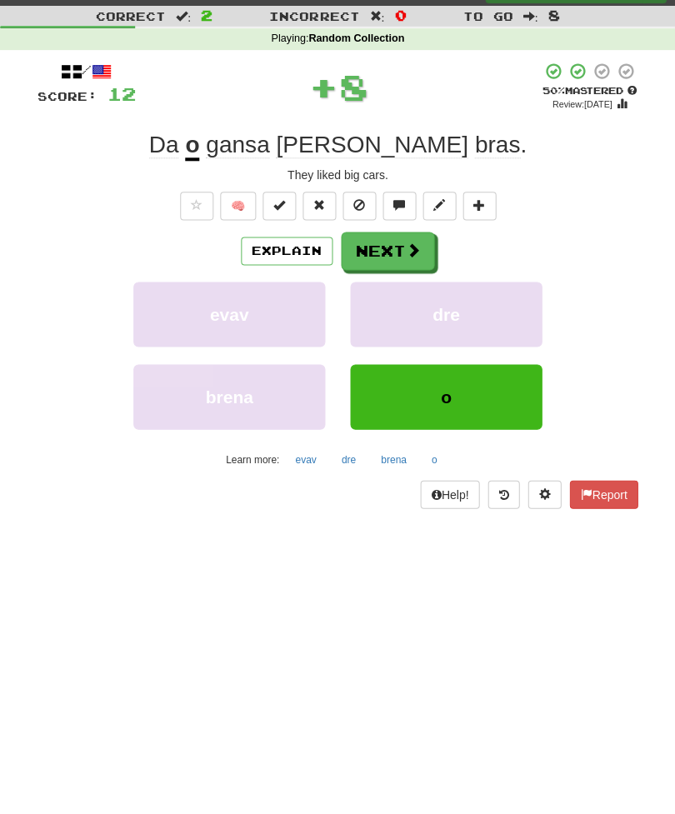
click at [397, 254] on button "Next" at bounding box center [387, 251] width 93 height 38
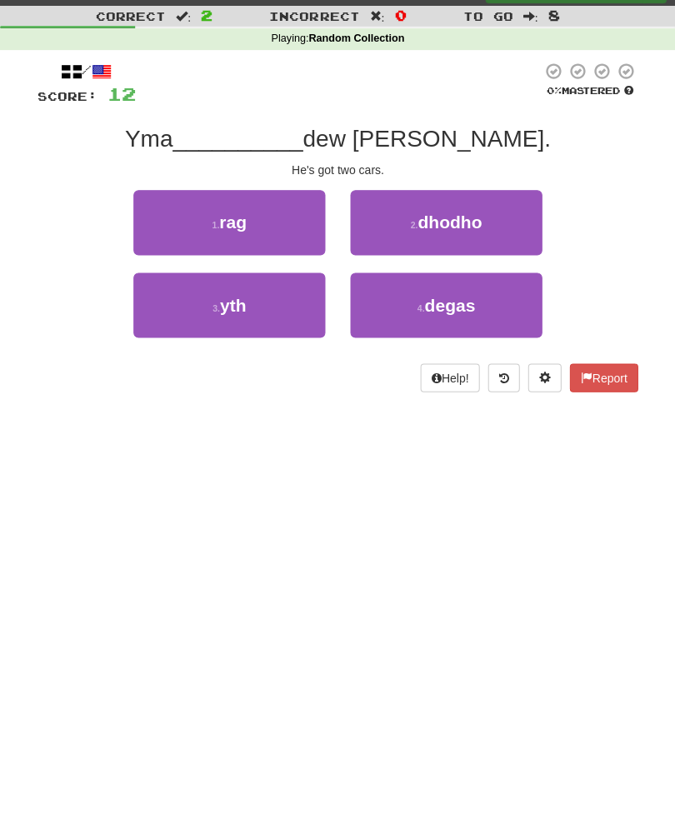
click at [501, 223] on button "2 . dhodho" at bounding box center [446, 223] width 192 height 65
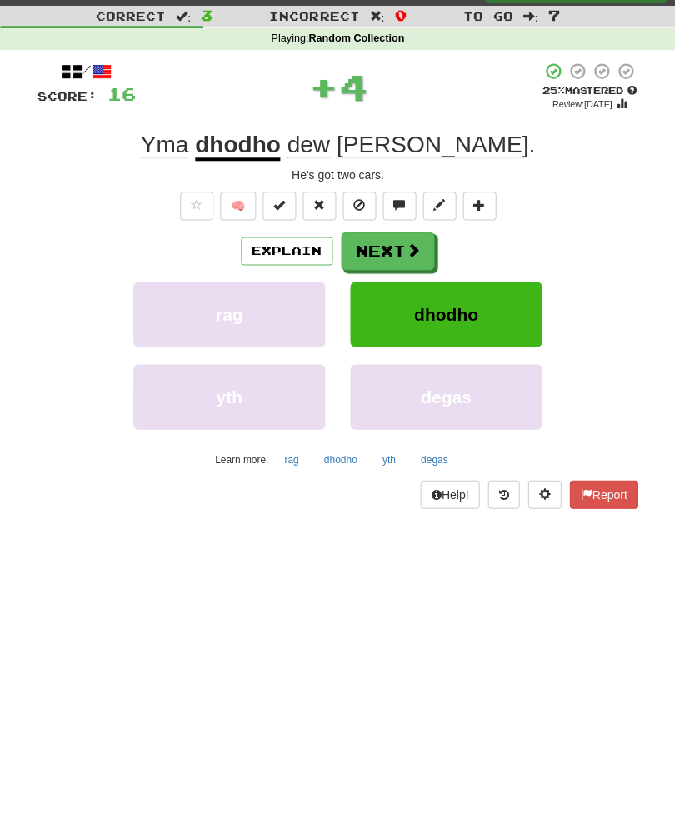
click at [382, 255] on button "Next" at bounding box center [387, 251] width 93 height 38
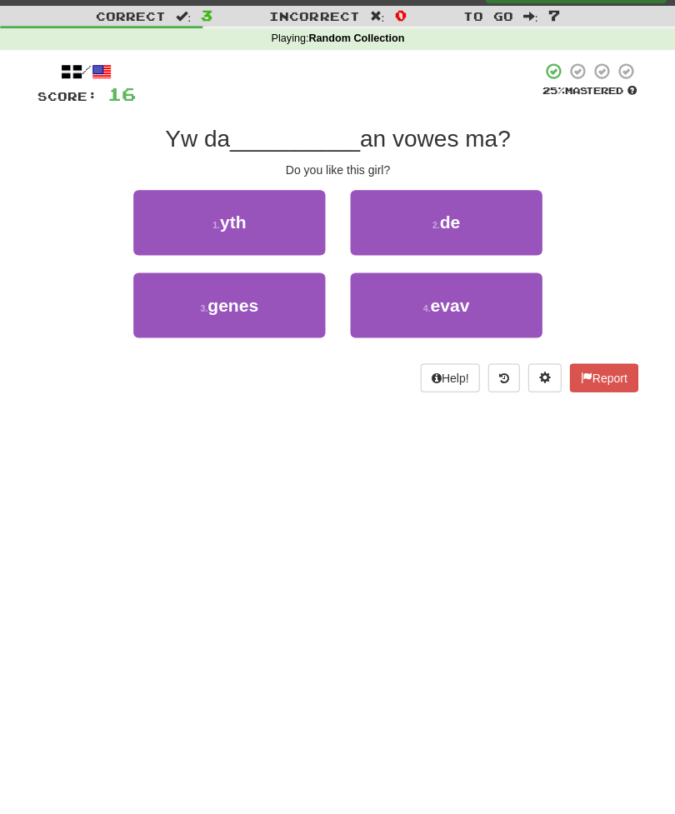
click at [194, 307] on button "3 . genes" at bounding box center [229, 305] width 192 height 65
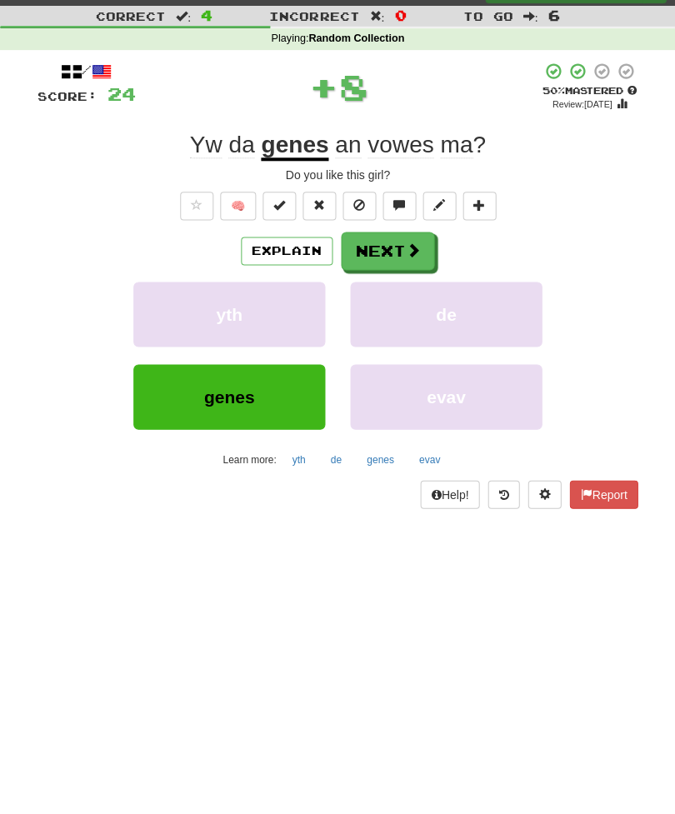
click at [374, 248] on button "Next" at bounding box center [387, 251] width 93 height 38
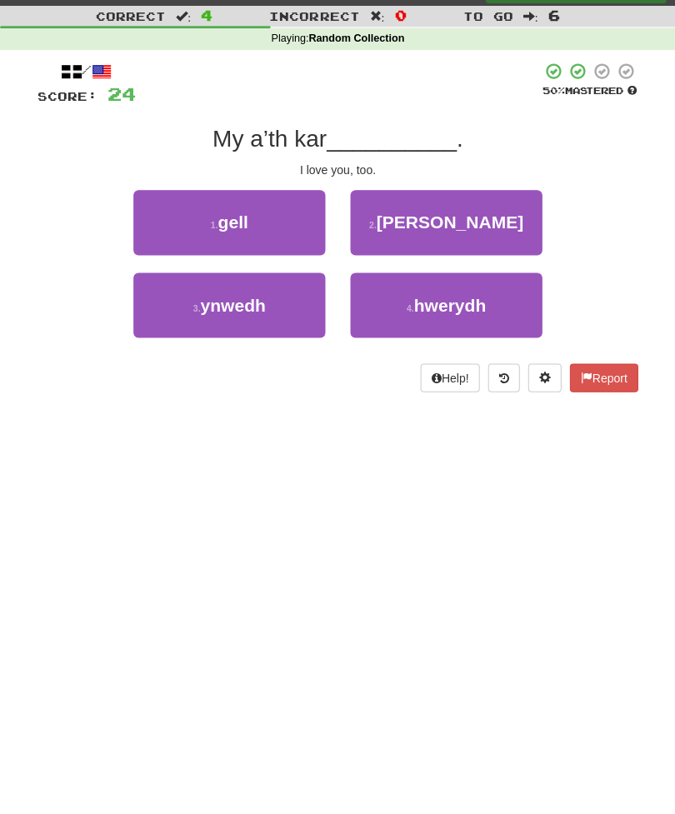
click at [512, 220] on button "2 . ober" at bounding box center [446, 223] width 192 height 65
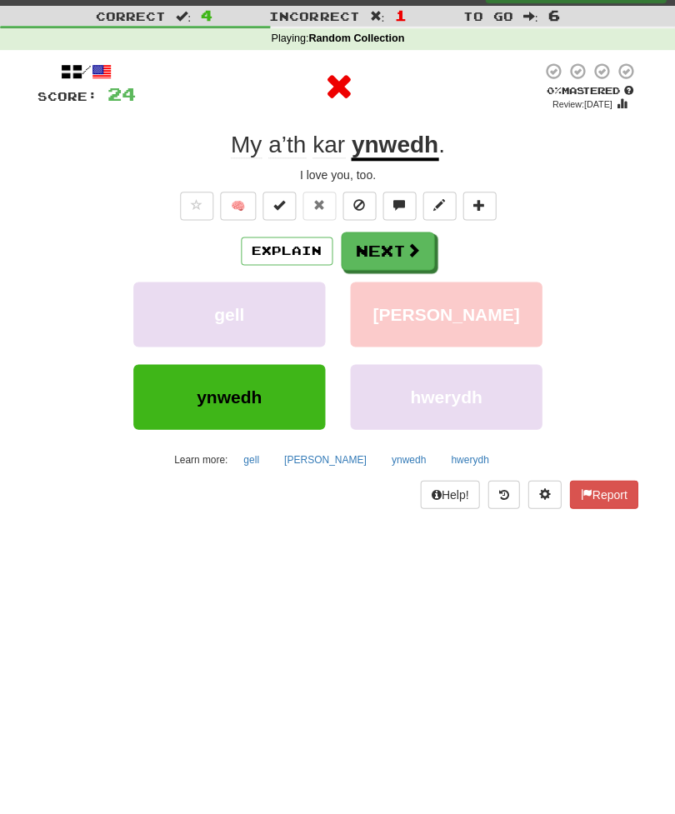
click at [356, 251] on button "Next" at bounding box center [387, 251] width 93 height 38
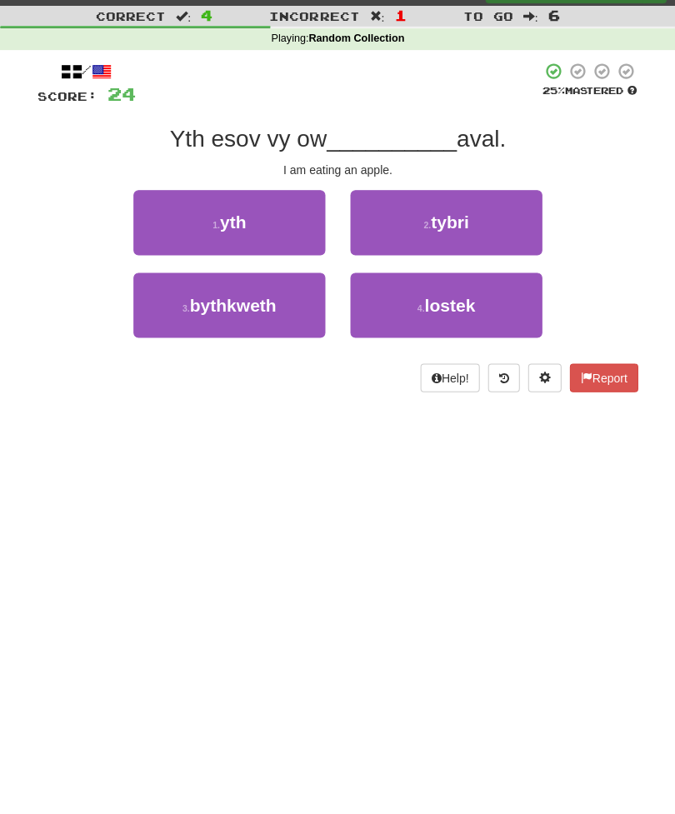
click at [502, 213] on button "2 . tybri" at bounding box center [446, 223] width 192 height 65
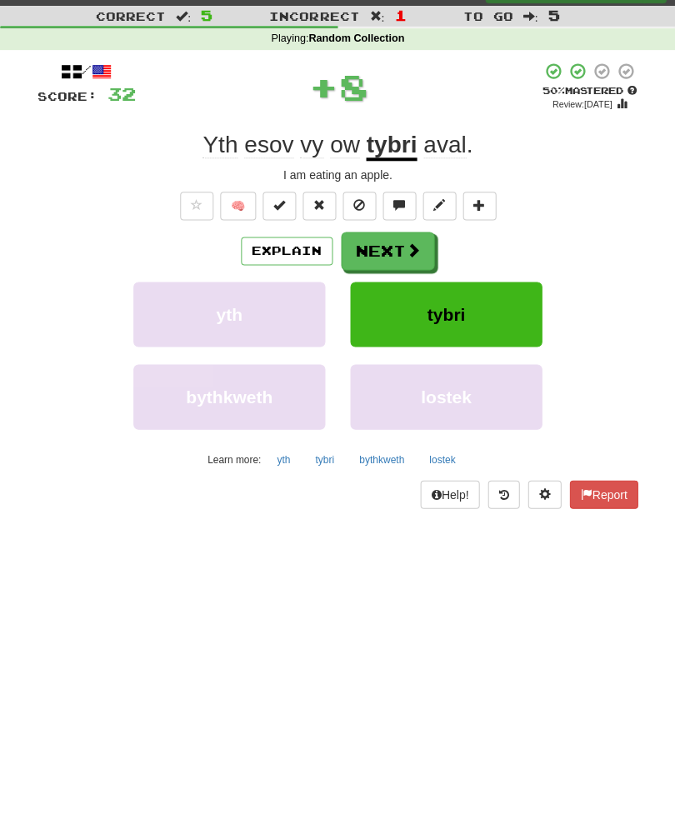
click at [379, 247] on button "Next" at bounding box center [387, 251] width 93 height 38
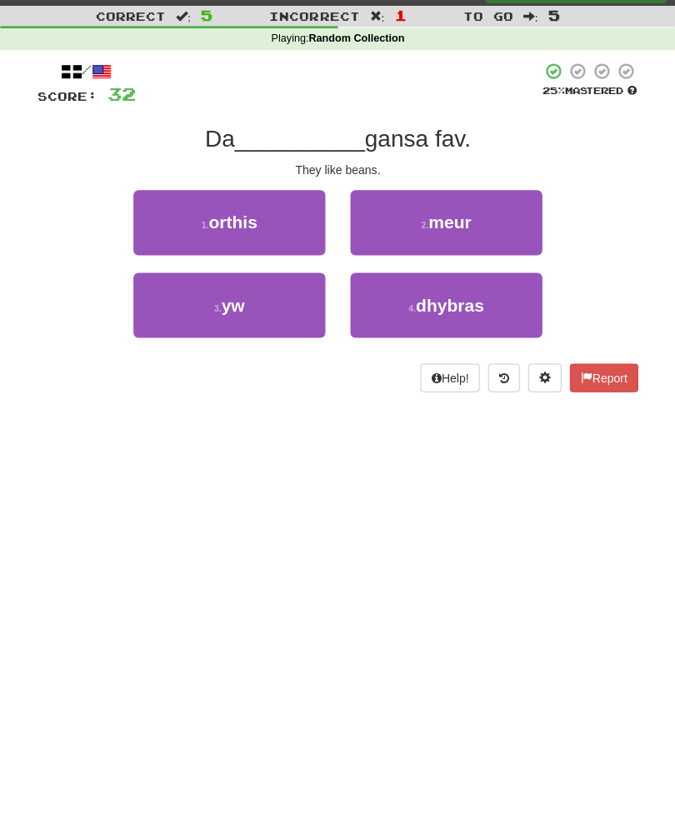
click at [199, 309] on button "3 . yw" at bounding box center [229, 305] width 192 height 65
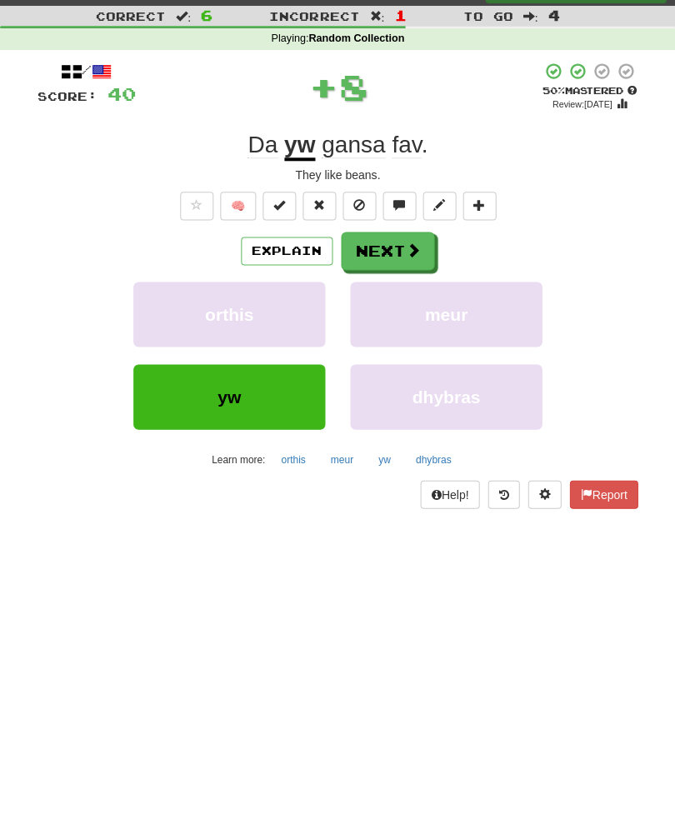
click at [379, 252] on button "Next" at bounding box center [387, 251] width 93 height 38
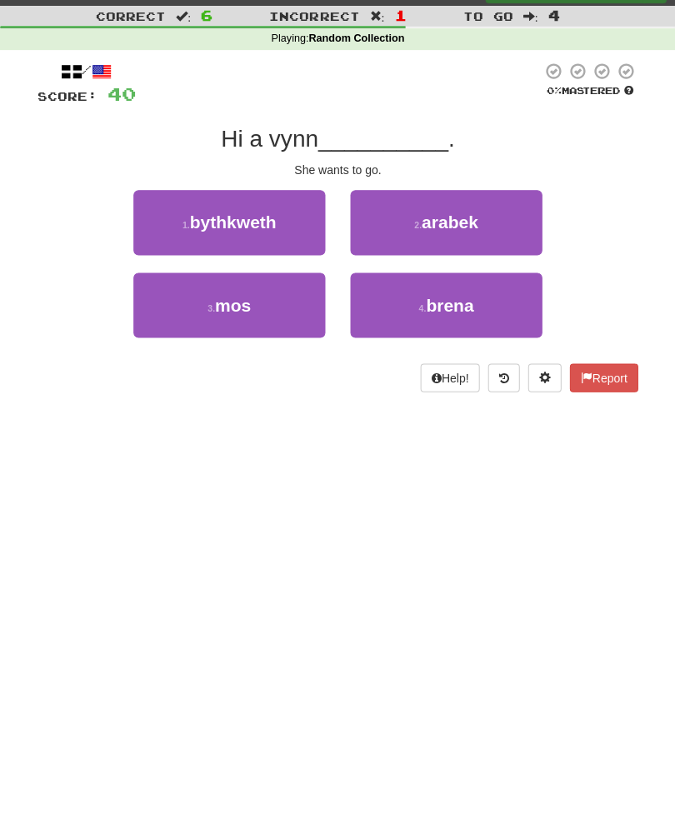
click at [207, 309] on small "3 ." at bounding box center [210, 308] width 7 height 10
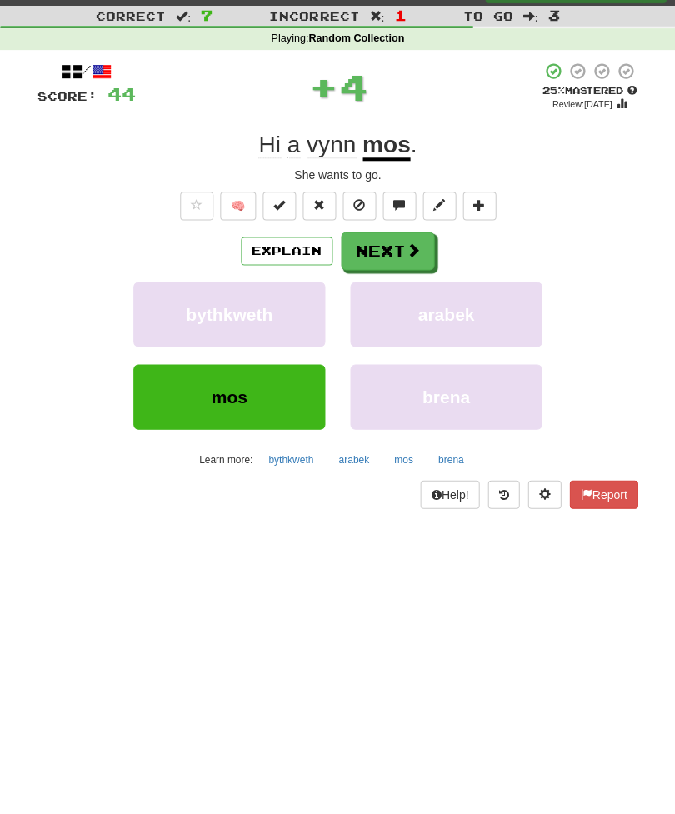
click at [389, 262] on button "Next" at bounding box center [387, 251] width 93 height 38
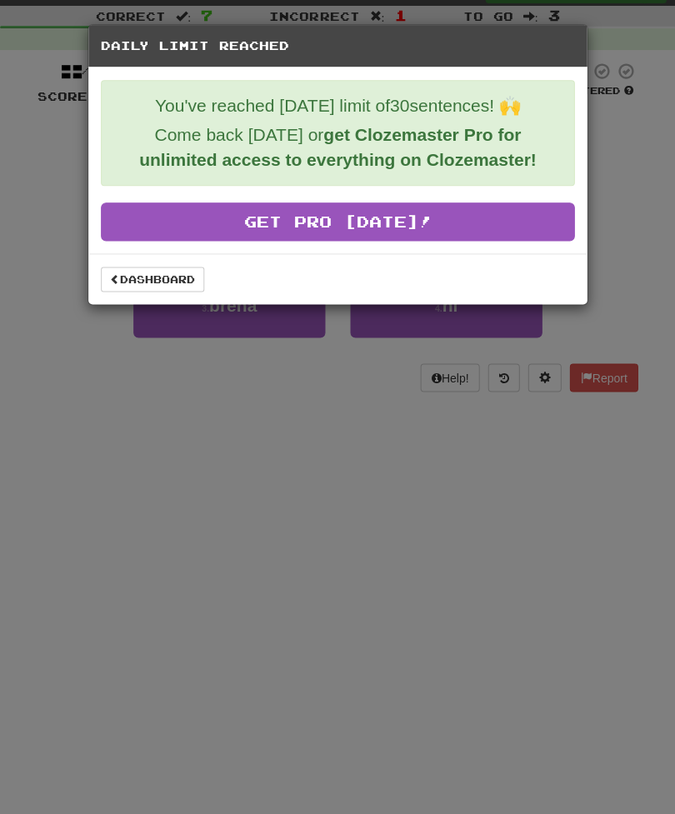
click at [139, 282] on link "Dashboard" at bounding box center [152, 279] width 103 height 25
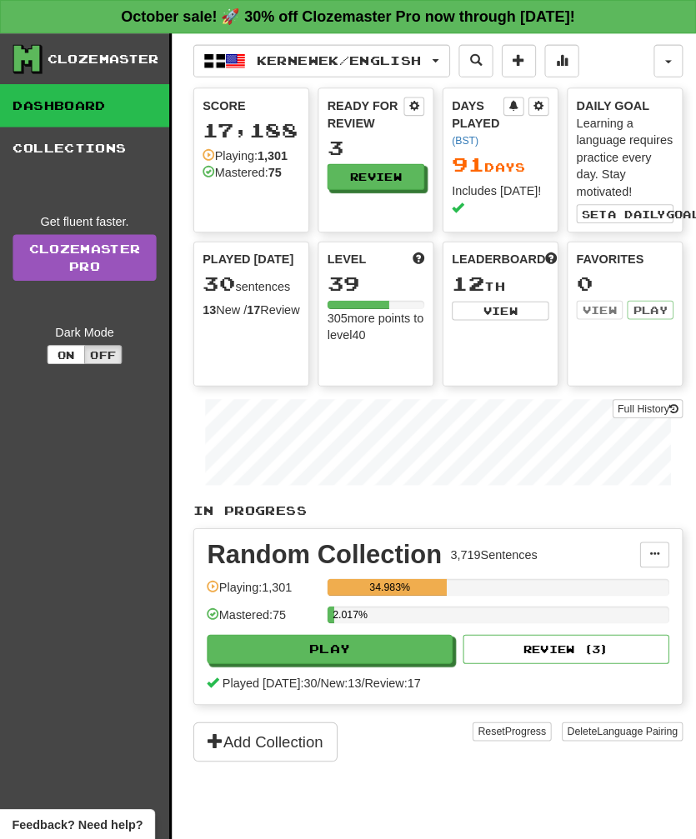
scroll to position [2, 0]
